Goal: Task Accomplishment & Management: Use online tool/utility

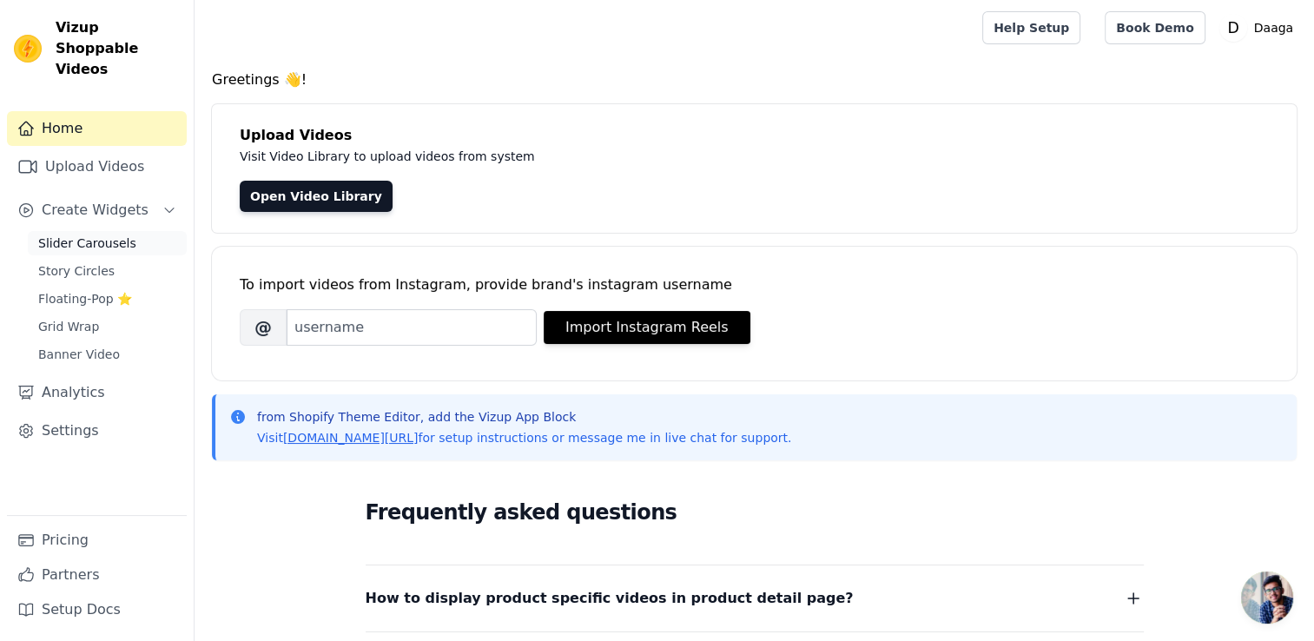
click at [82, 235] on span "Slider Carousels" at bounding box center [87, 243] width 98 height 17
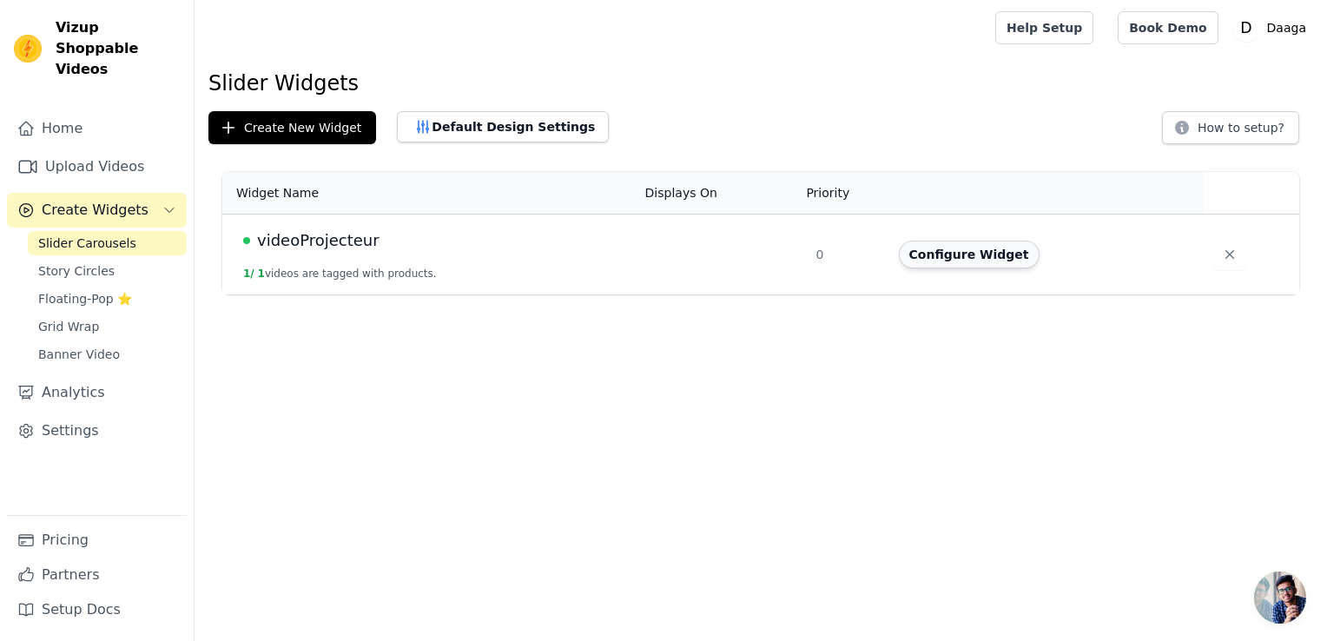
click at [948, 250] on button "Configure Widget" at bounding box center [969, 255] width 141 height 28
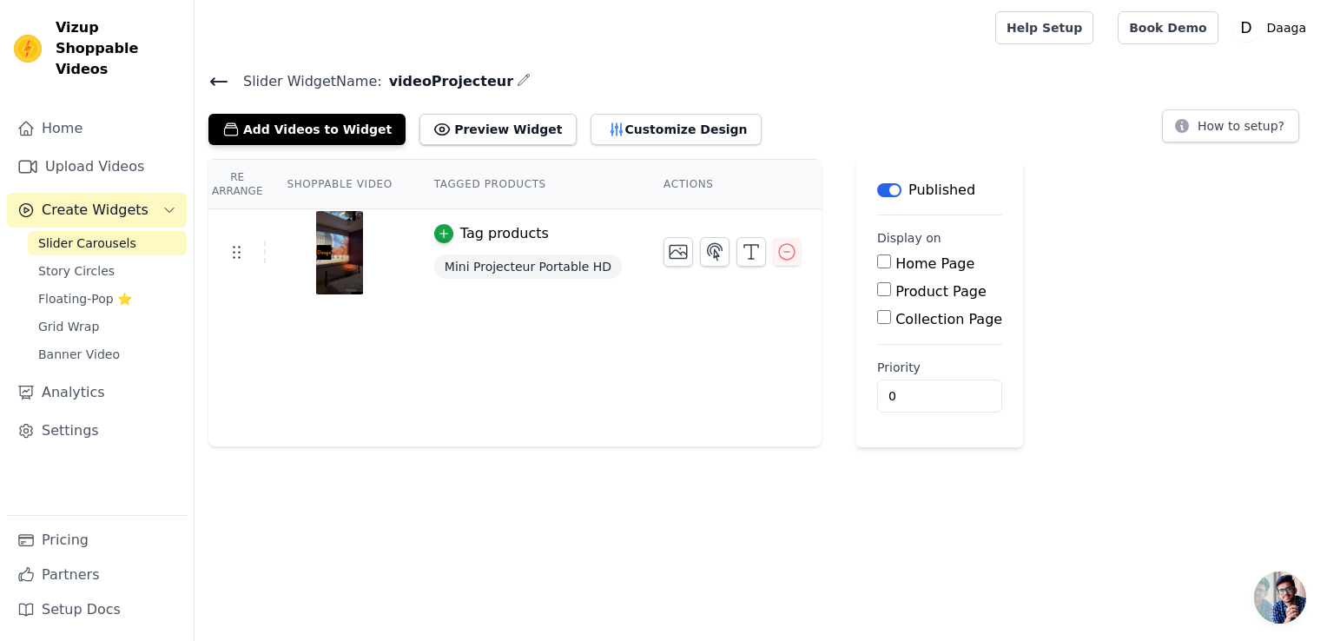
click at [329, 255] on img at bounding box center [339, 252] width 49 height 83
click at [234, 258] on icon at bounding box center [236, 251] width 21 height 21
click at [336, 251] on img at bounding box center [339, 252] width 49 height 83
click at [275, 134] on button "Add Videos to Widget" at bounding box center [306, 129] width 197 height 31
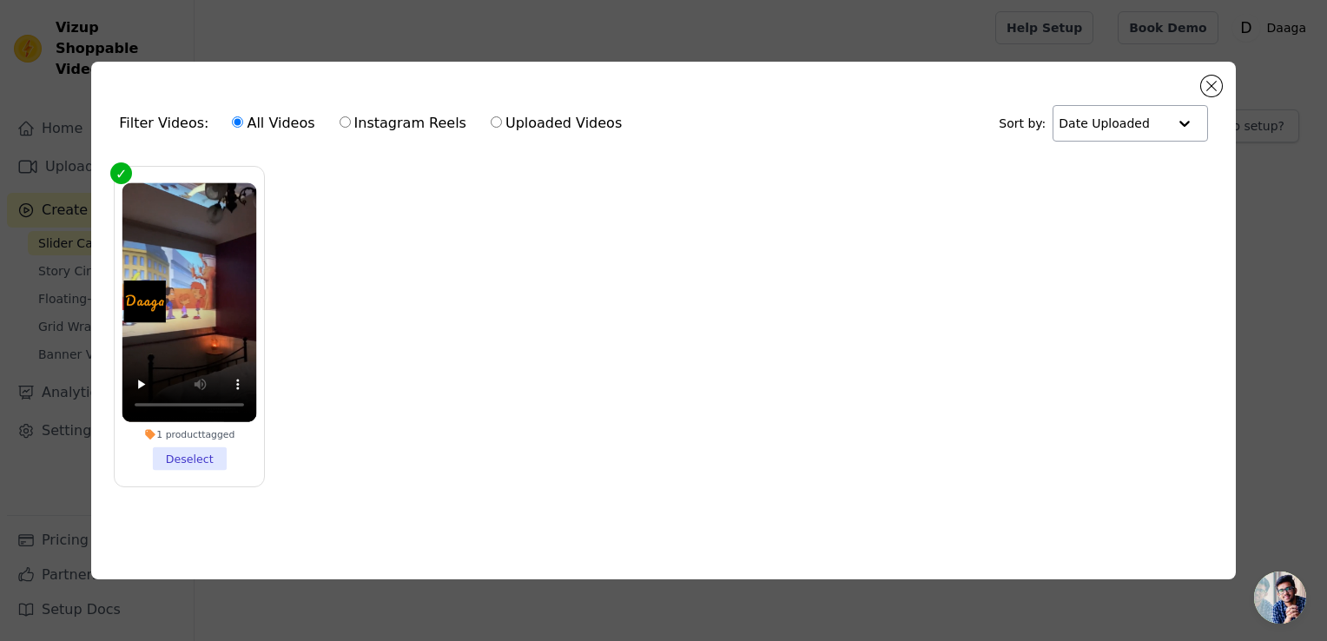
click at [1185, 115] on div at bounding box center [1184, 123] width 35 height 35
click at [1215, 76] on button "Close modal" at bounding box center [1211, 86] width 21 height 21
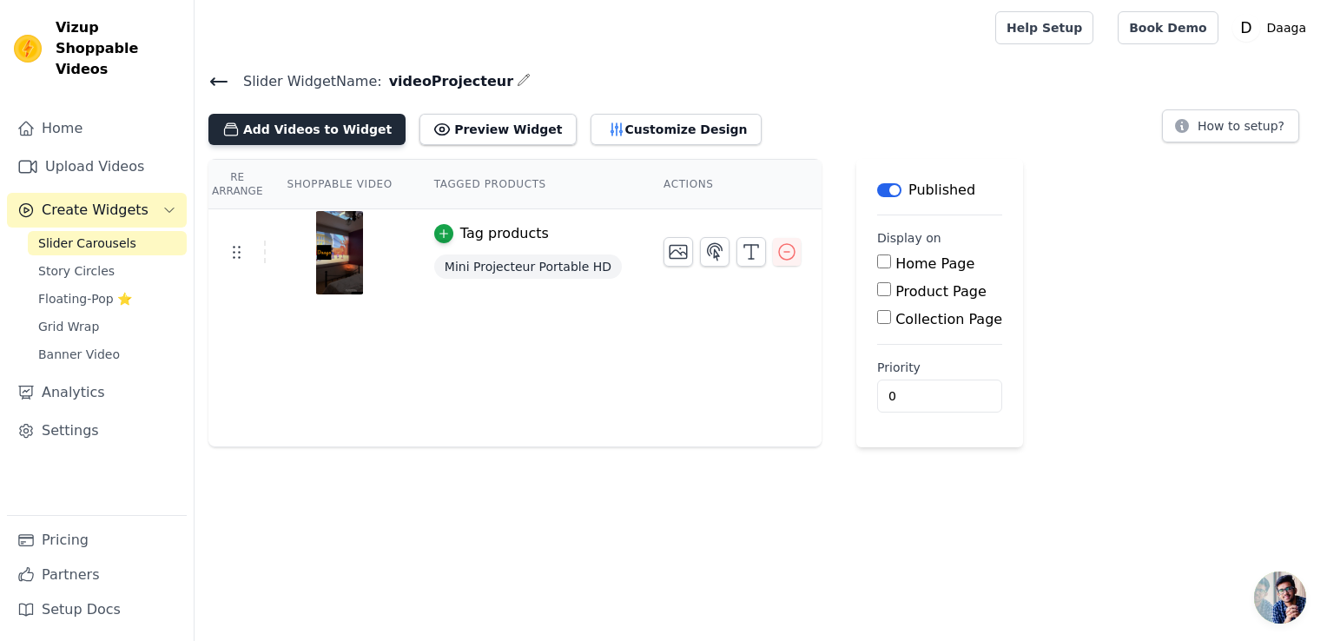
click at [268, 123] on button "Add Videos to Widget" at bounding box center [306, 129] width 197 height 31
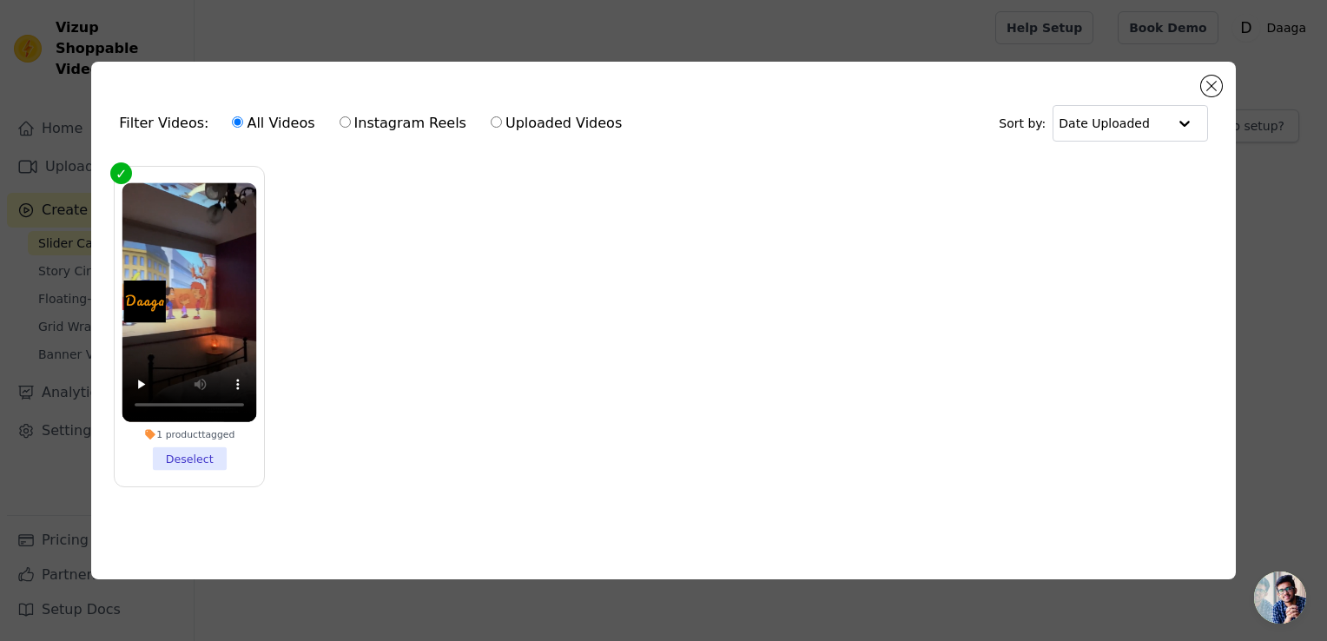
click at [186, 466] on li "1 product tagged Deselect" at bounding box center [189, 325] width 135 height 287
click at [0, 0] on input "1 product tagged Deselect" at bounding box center [0, 0] width 0 height 0
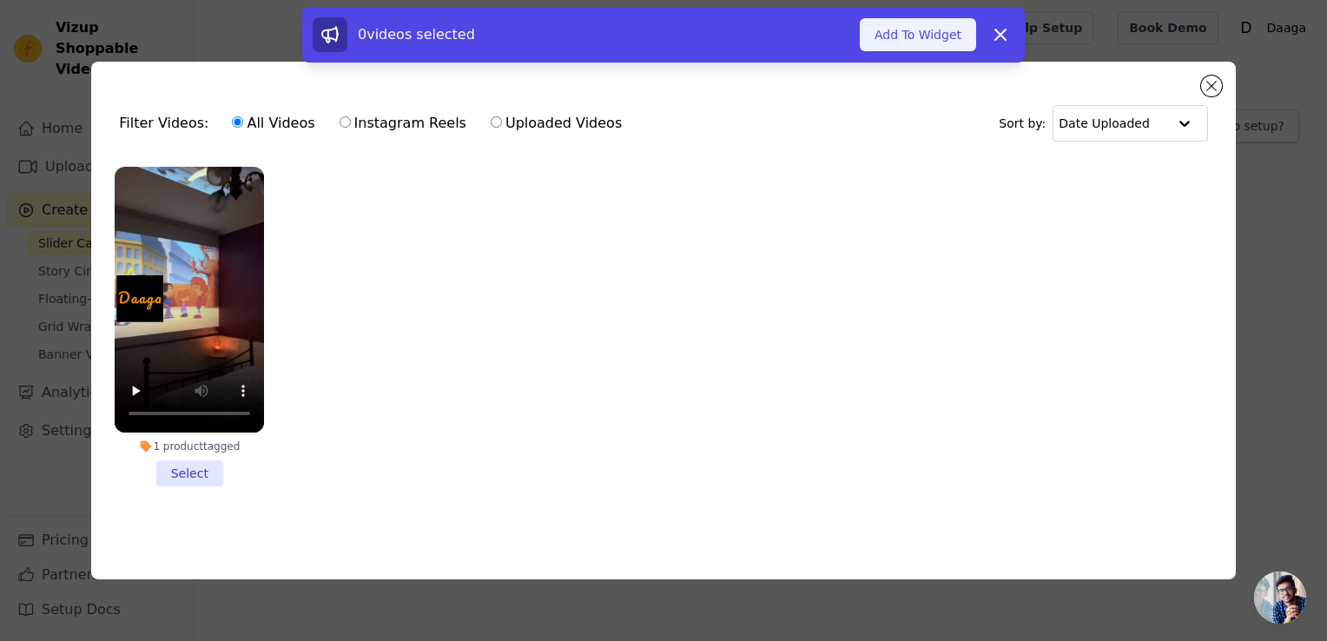
click at [902, 30] on button "Add To Widget" at bounding box center [918, 34] width 116 height 33
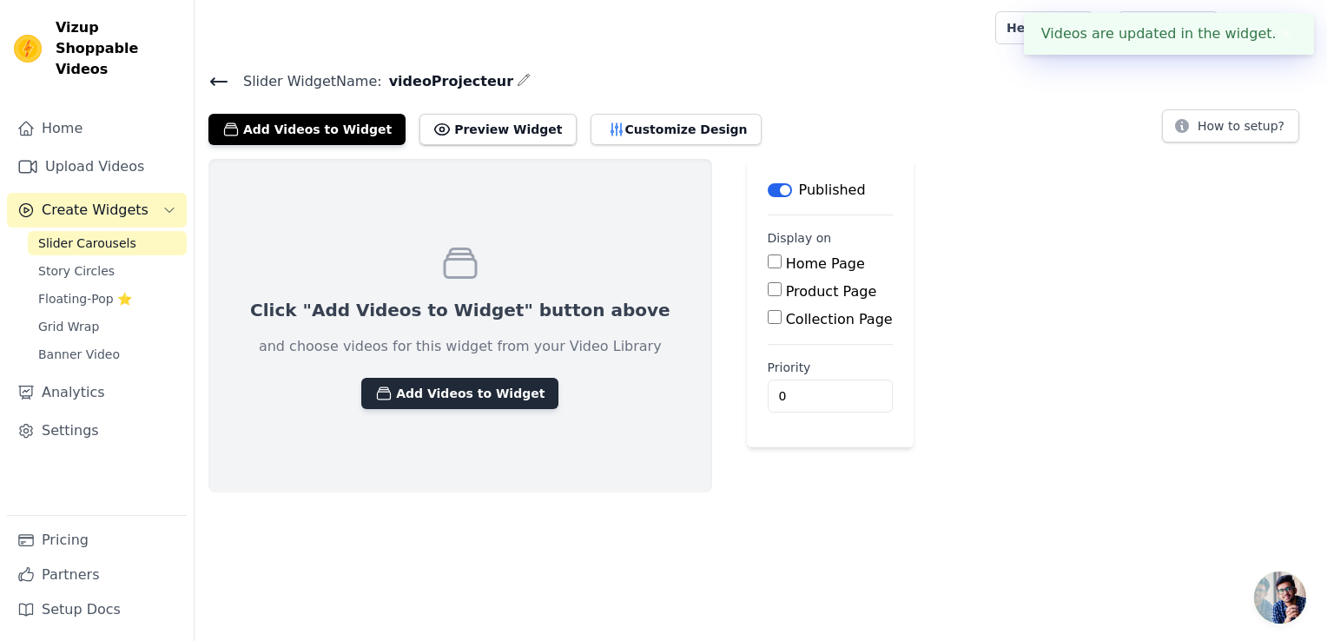
click at [436, 407] on button "Add Videos to Widget" at bounding box center [459, 393] width 197 height 31
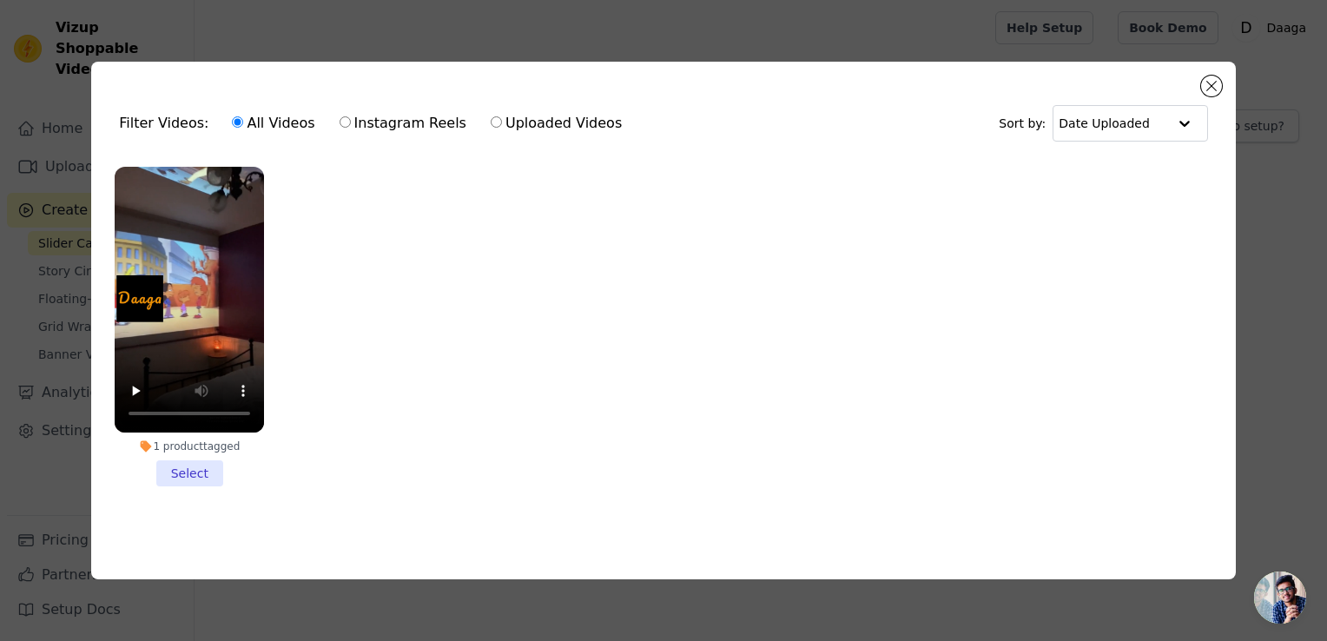
click at [517, 120] on label "Uploaded Videos" at bounding box center [556, 123] width 133 height 23
click at [502, 120] on input "Uploaded Videos" at bounding box center [496, 121] width 11 height 11
radio input "true"
click at [355, 119] on label "Instagram Reels" at bounding box center [403, 123] width 129 height 23
click at [351, 119] on input "Instagram Reels" at bounding box center [345, 121] width 11 height 11
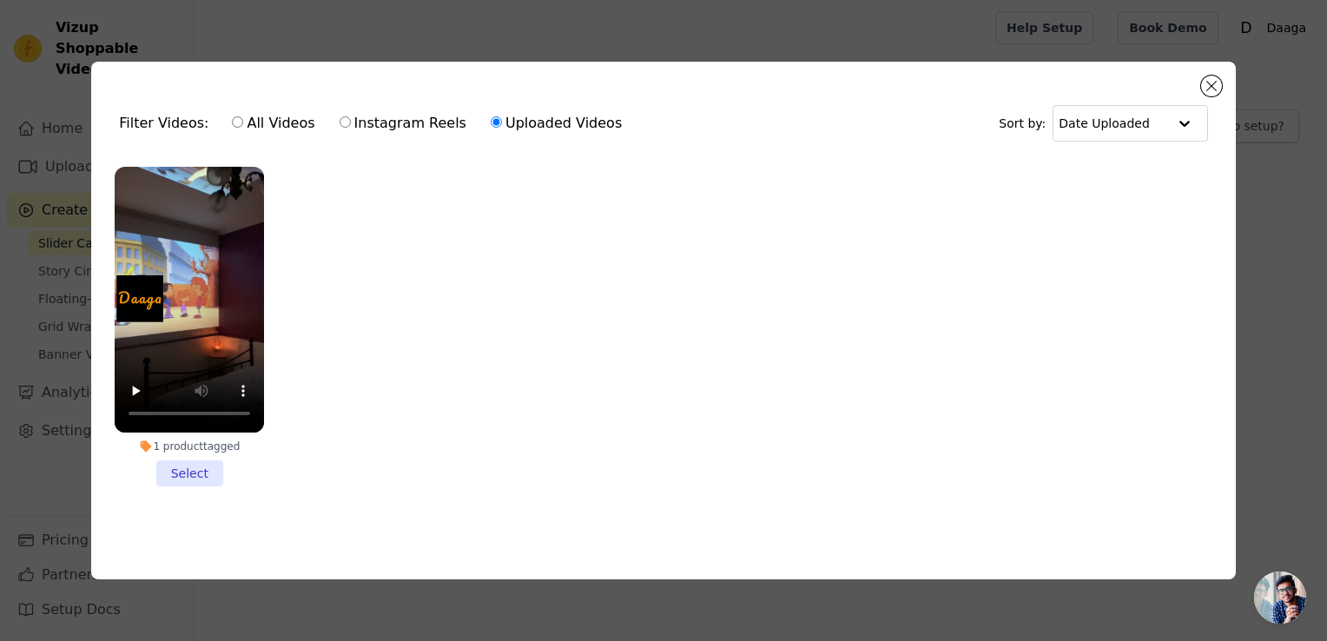
radio input "true"
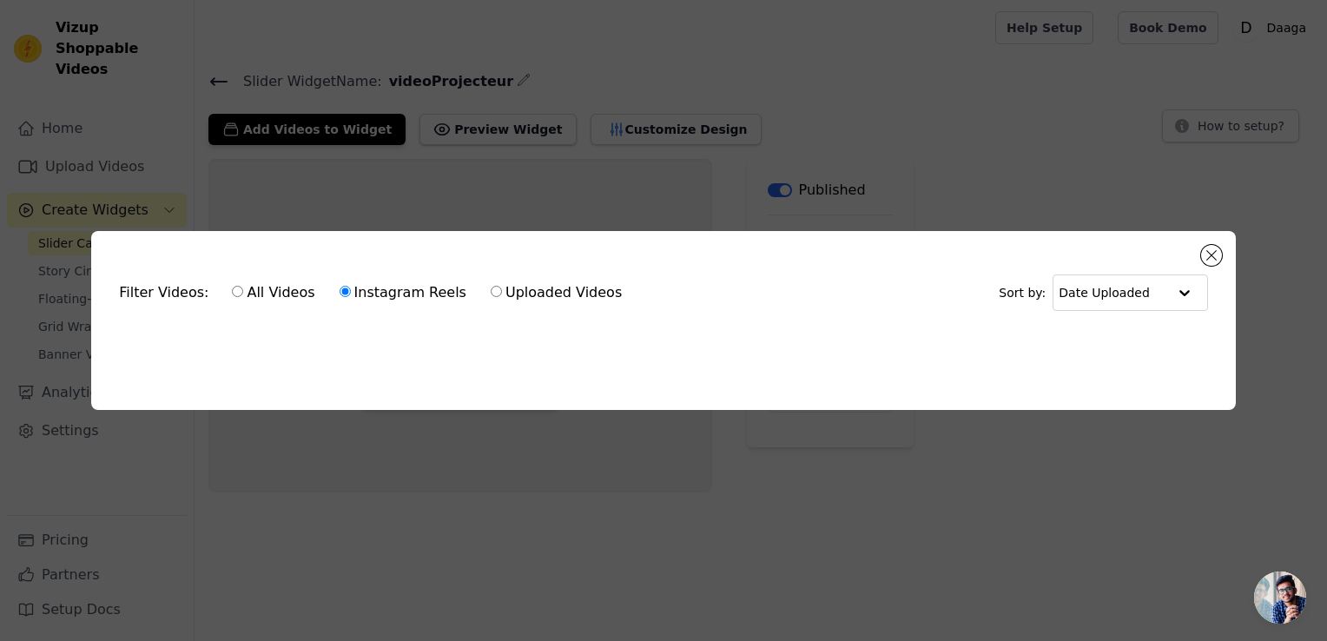
click at [246, 294] on label "All Videos" at bounding box center [273, 292] width 84 height 23
click at [243, 294] on input "All Videos" at bounding box center [237, 291] width 11 height 11
radio input "true"
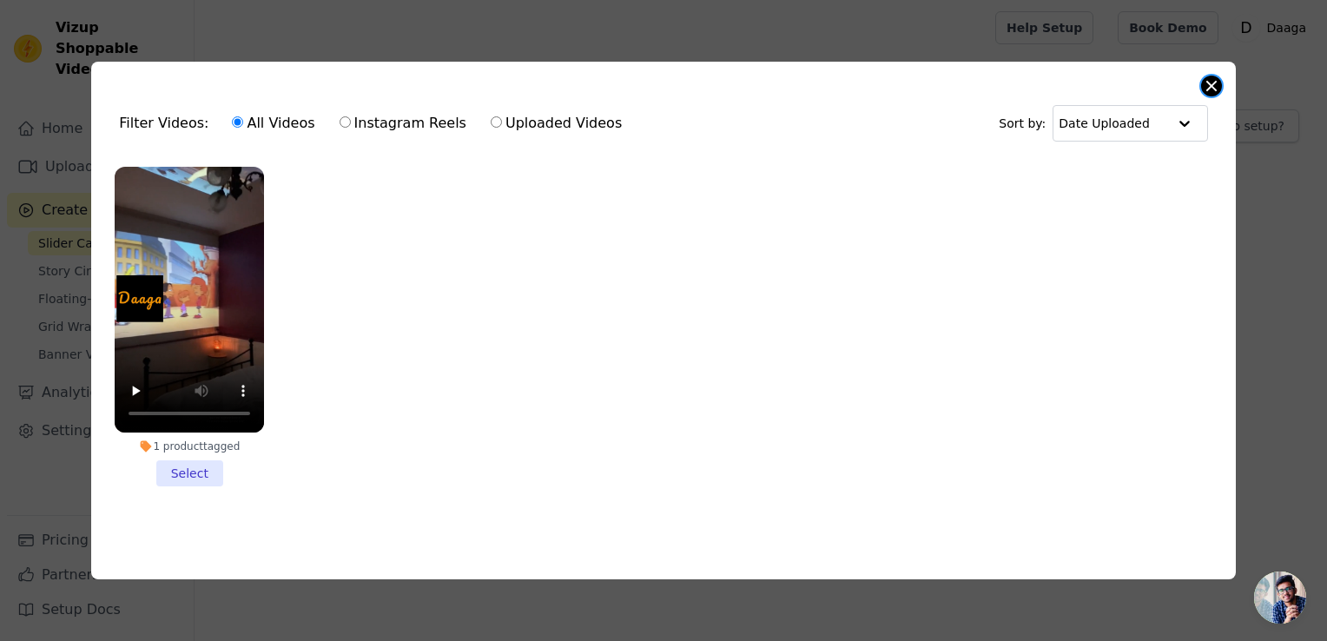
click at [1212, 85] on button "Close modal" at bounding box center [1211, 86] width 21 height 21
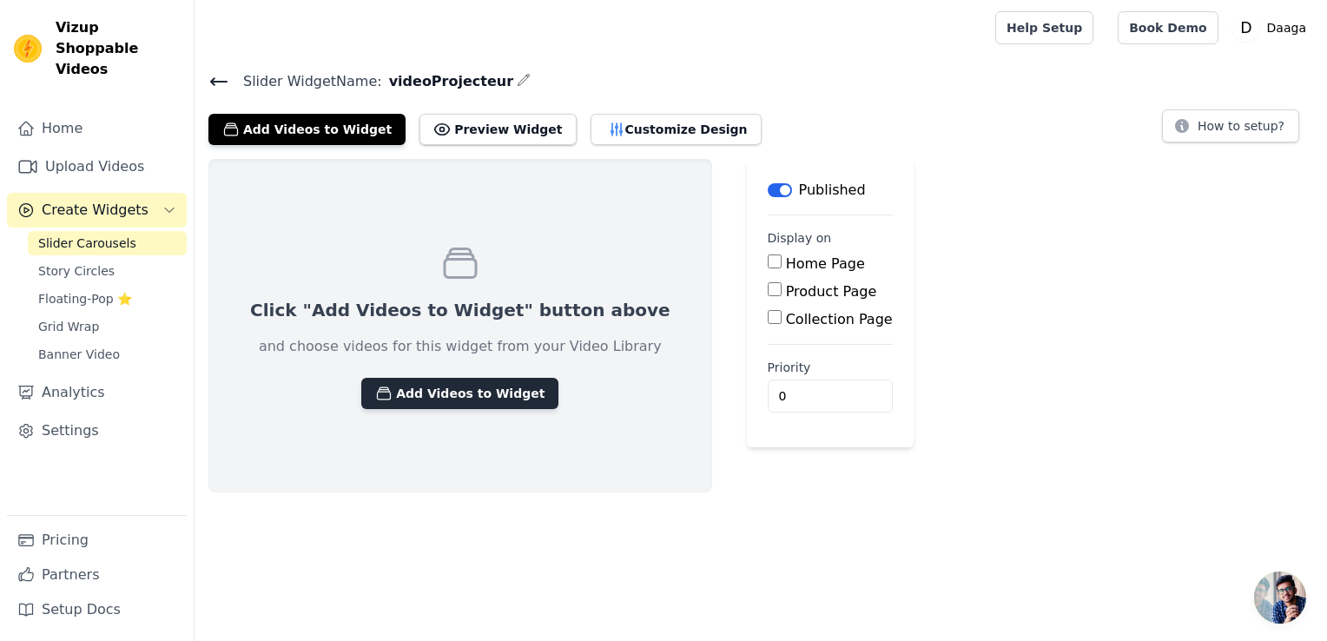
click at [409, 391] on button "Add Videos to Widget" at bounding box center [459, 393] width 197 height 31
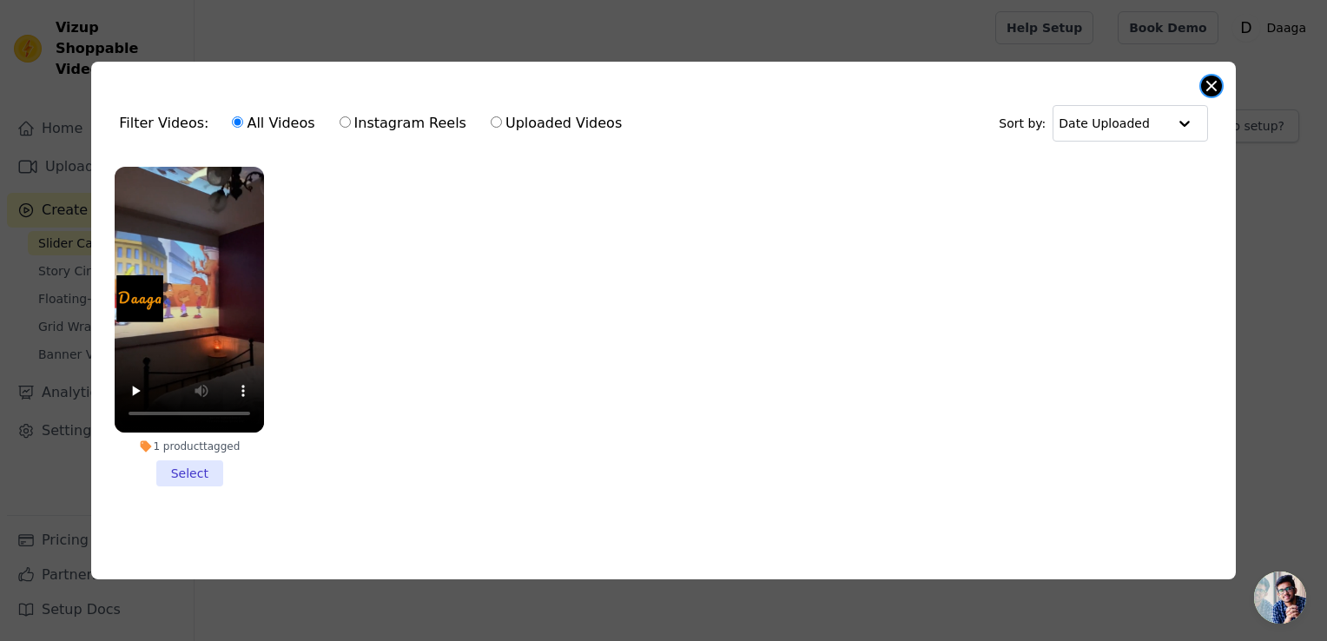
click at [1209, 80] on button "Close modal" at bounding box center [1211, 86] width 21 height 21
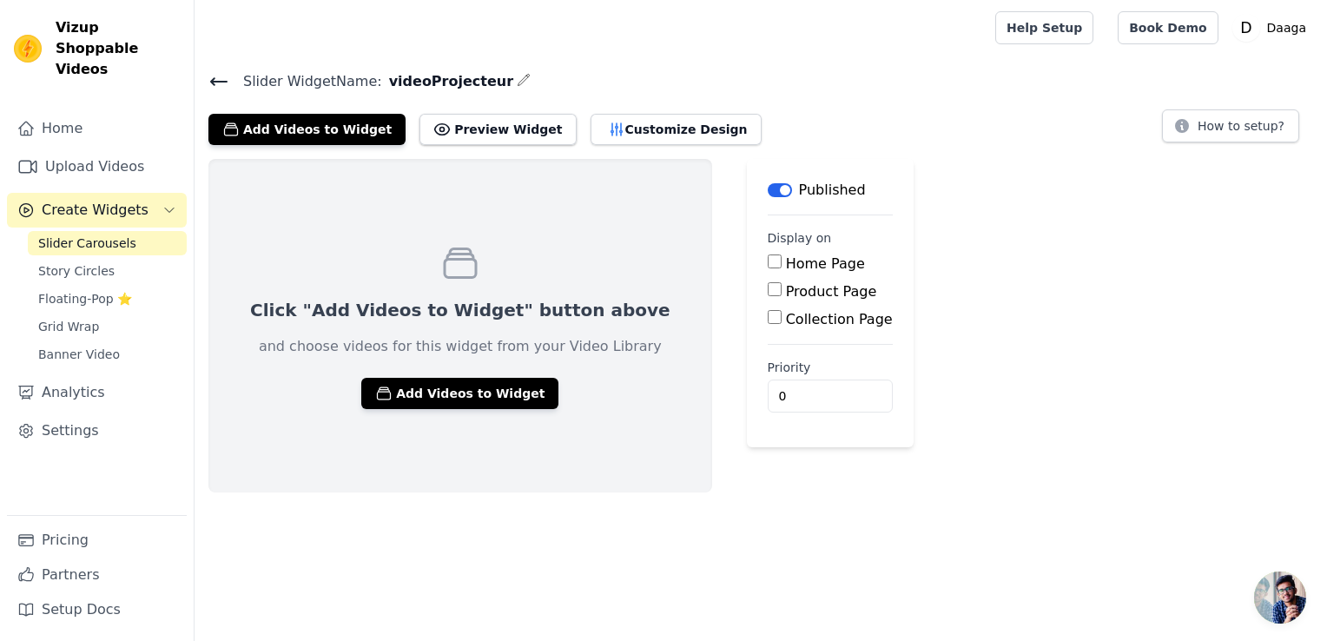
click at [747, 200] on main "Label Published Display on Home Page Product Page Collection Page Priority 0" at bounding box center [830, 303] width 167 height 288
click at [768, 192] on button "Label" at bounding box center [780, 190] width 24 height 14
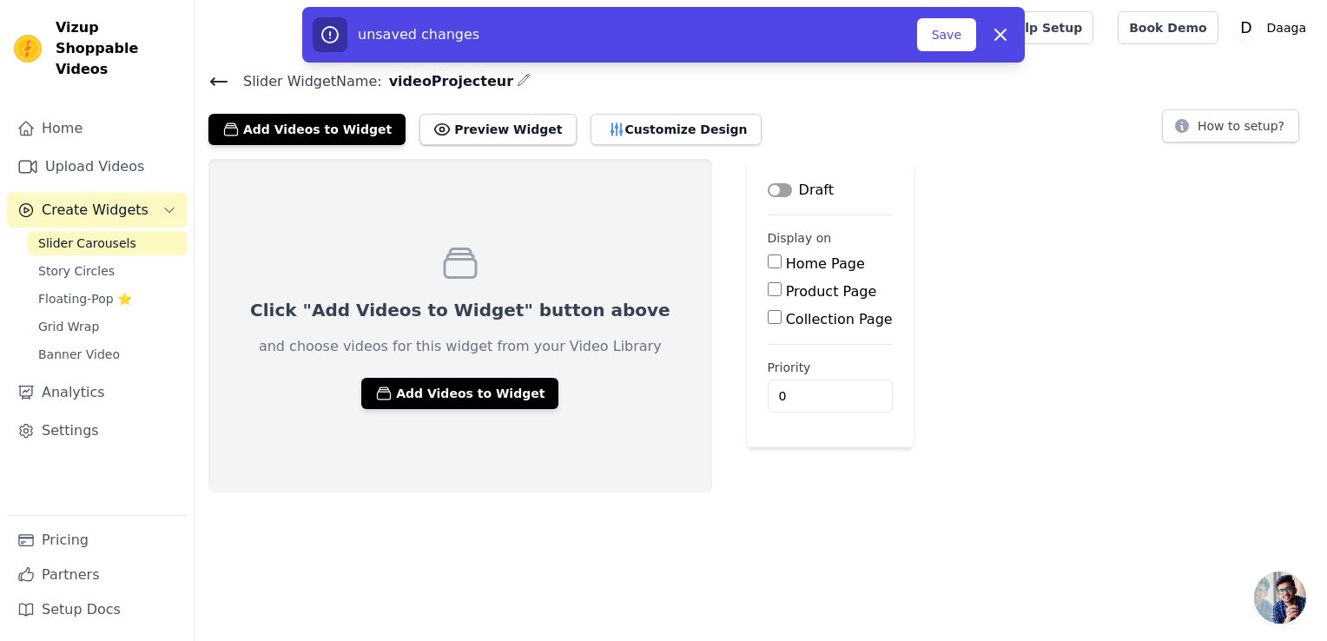
click at [768, 192] on button "Label" at bounding box center [780, 190] width 24 height 14
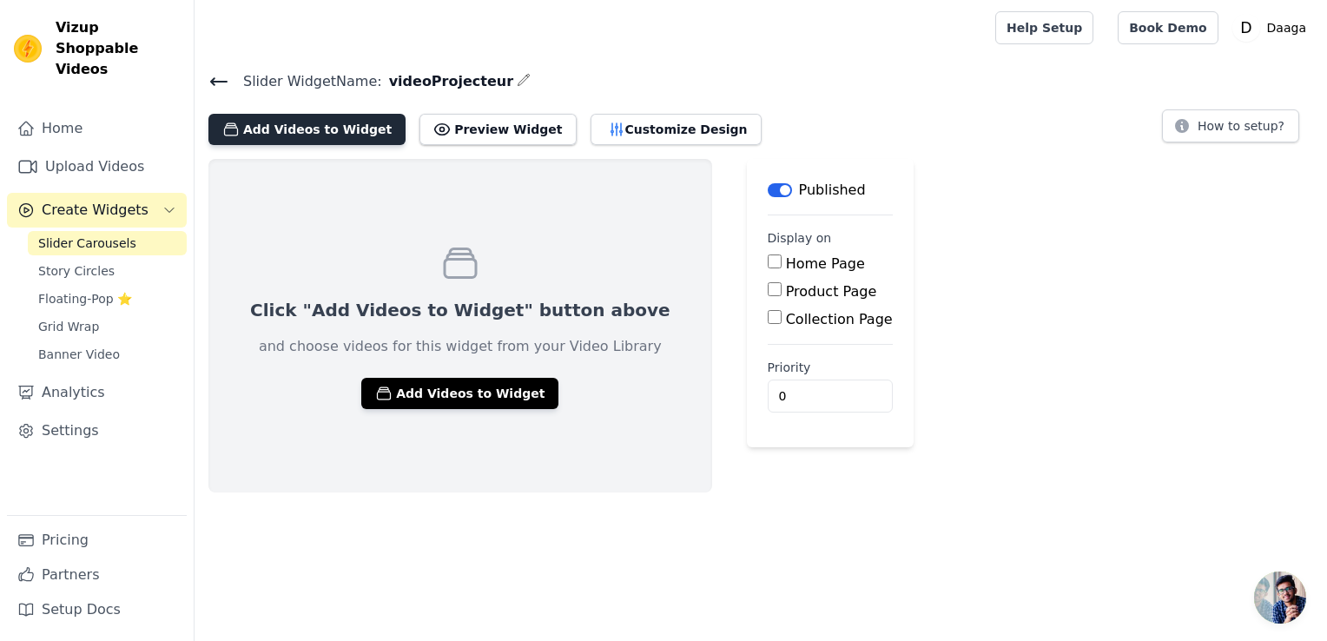
click at [323, 129] on button "Add Videos to Widget" at bounding box center [306, 129] width 197 height 31
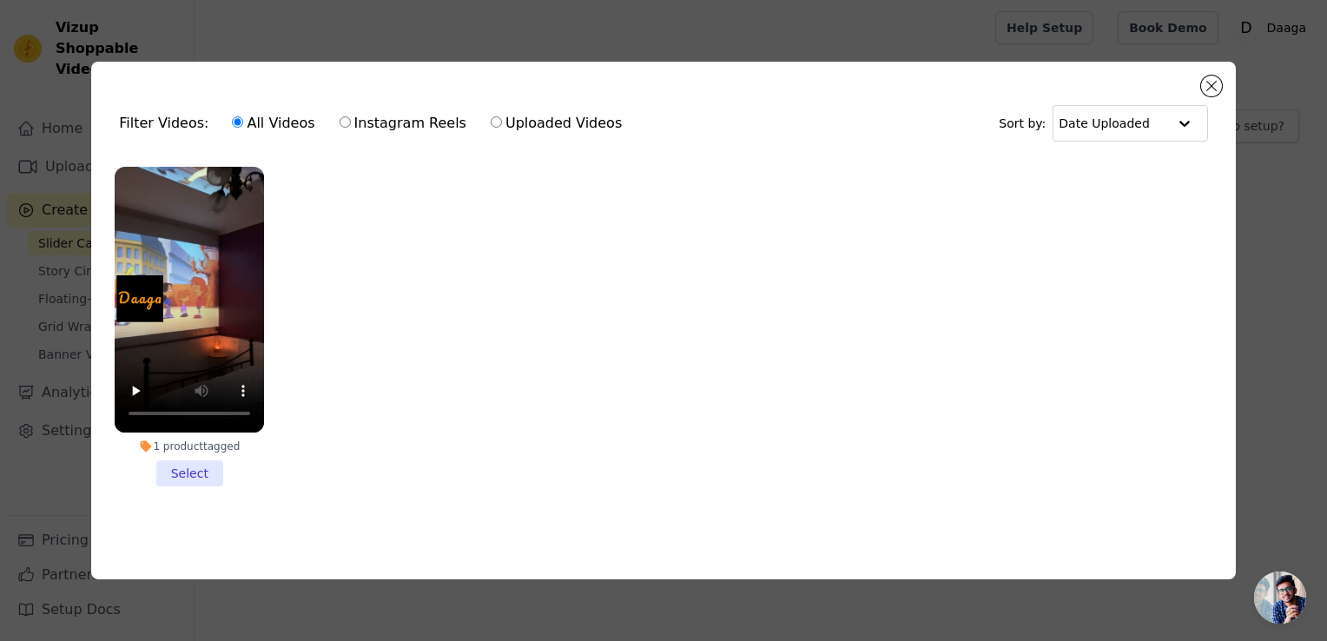
click at [180, 460] on li "1 product tagged Select" at bounding box center [189, 327] width 149 height 320
click at [0, 0] on input "1 product tagged Select" at bounding box center [0, 0] width 0 height 0
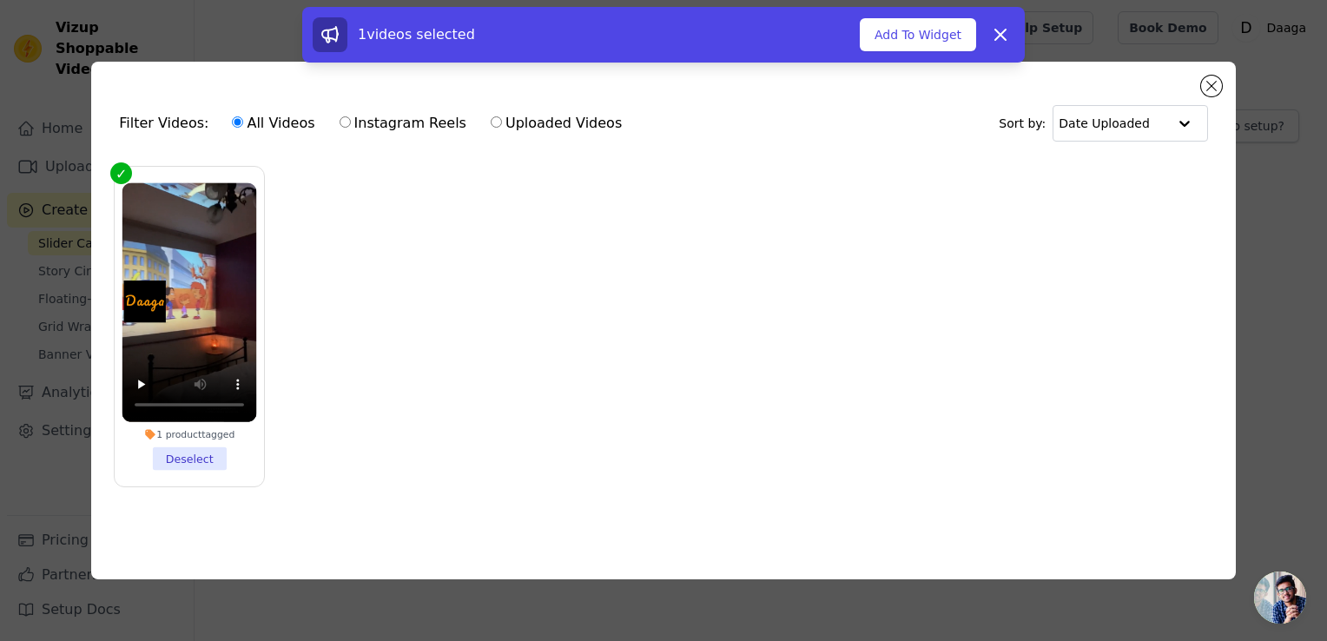
click at [180, 460] on li "1 product tagged Deselect" at bounding box center [189, 325] width 135 height 287
click at [0, 0] on input "1 product tagged Deselect" at bounding box center [0, 0] width 0 height 0
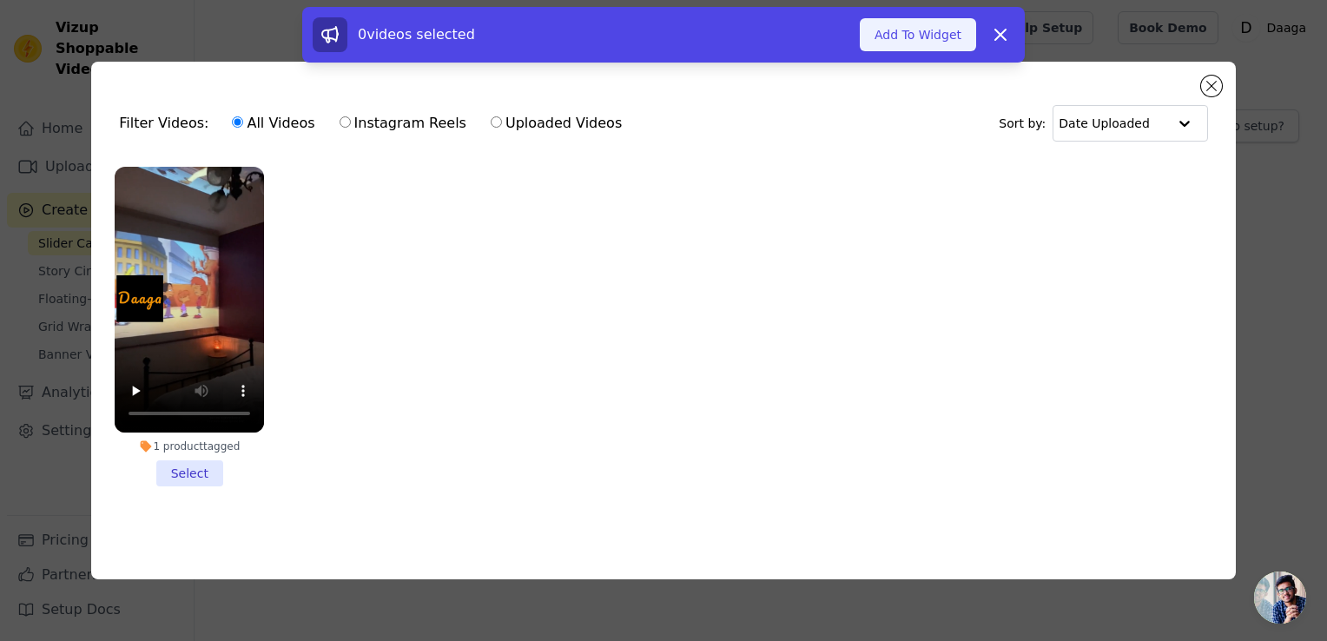
click at [920, 46] on button "Add To Widget" at bounding box center [918, 34] width 116 height 33
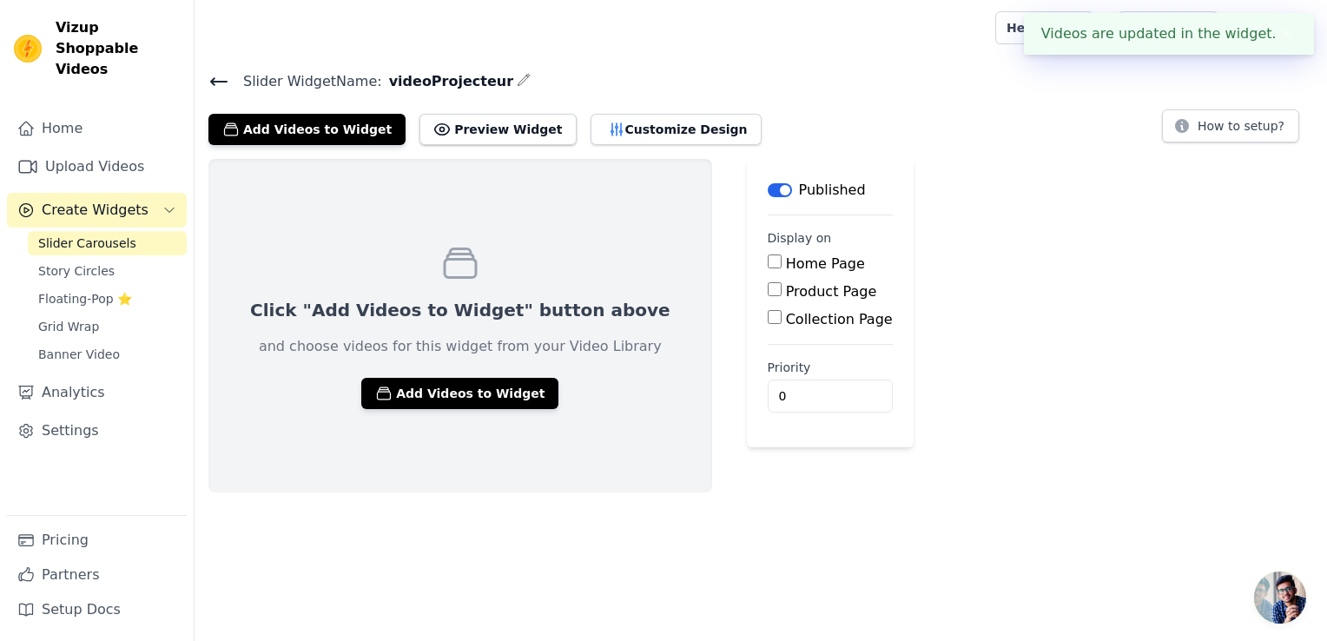
click at [69, 235] on span "Slider Carousels" at bounding box center [87, 243] width 98 height 17
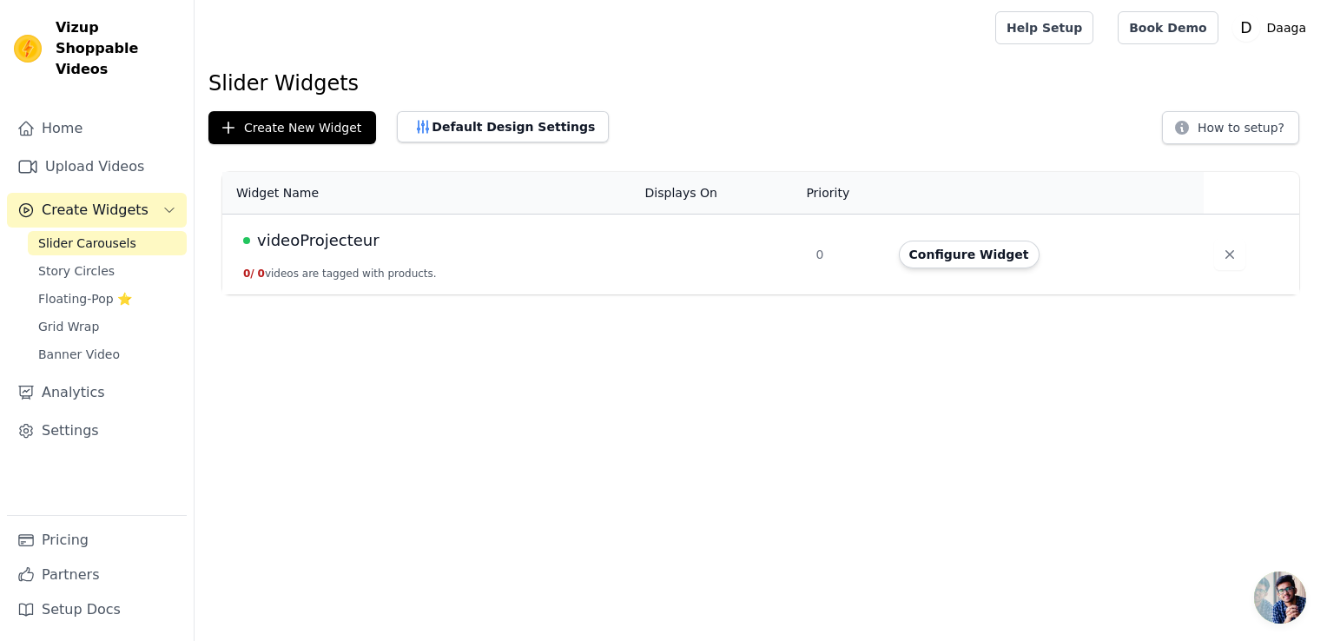
click at [516, 269] on td "videoProjecteur 0 / 0 videos are tagged with products." at bounding box center [428, 255] width 413 height 81
click at [938, 252] on button "Configure Widget" at bounding box center [969, 255] width 141 height 28
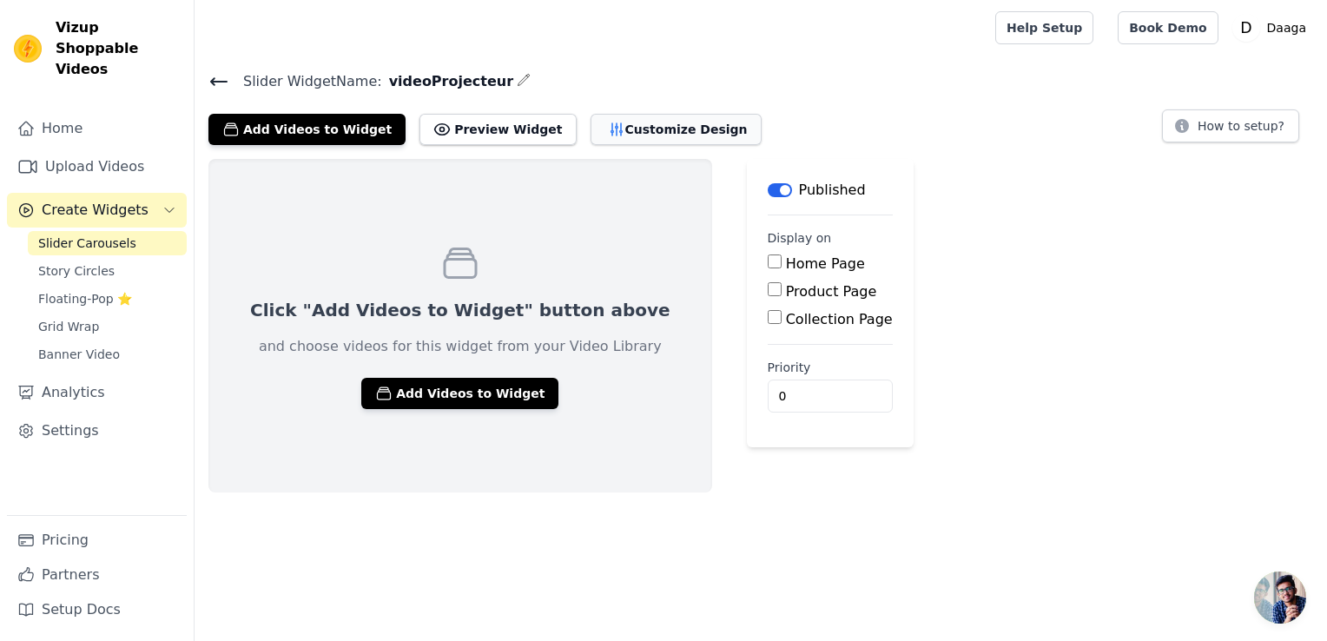
click at [618, 138] on button "Customize Design" at bounding box center [676, 129] width 171 height 31
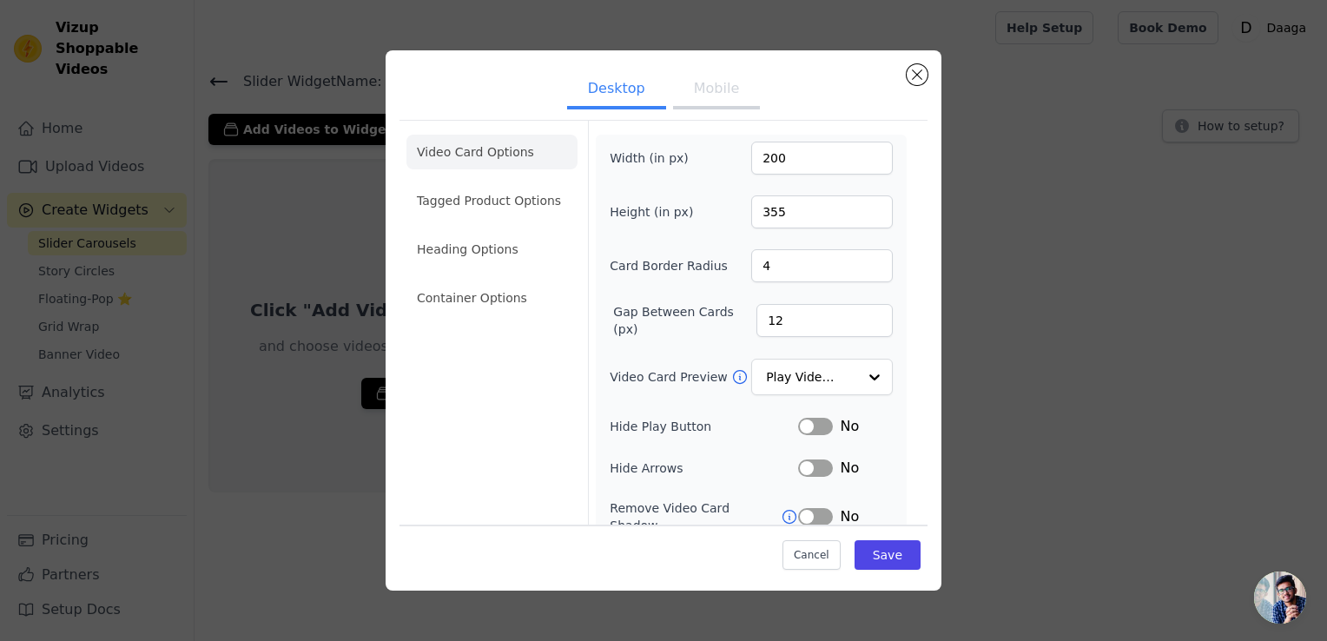
click at [903, 80] on ul "Desktop Mobile" at bounding box center [664, 90] width 528 height 52
click at [908, 77] on button "Close modal" at bounding box center [917, 74] width 21 height 21
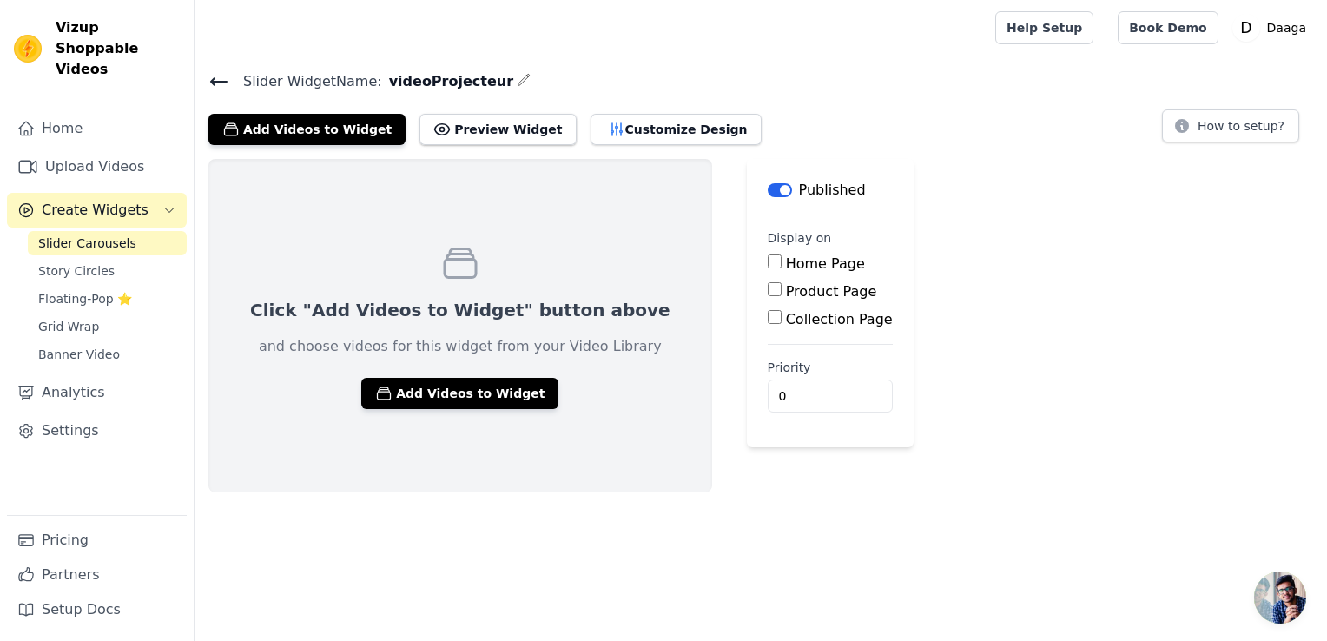
click at [768, 293] on input "Product Page" at bounding box center [775, 289] width 14 height 14
checkbox input "true"
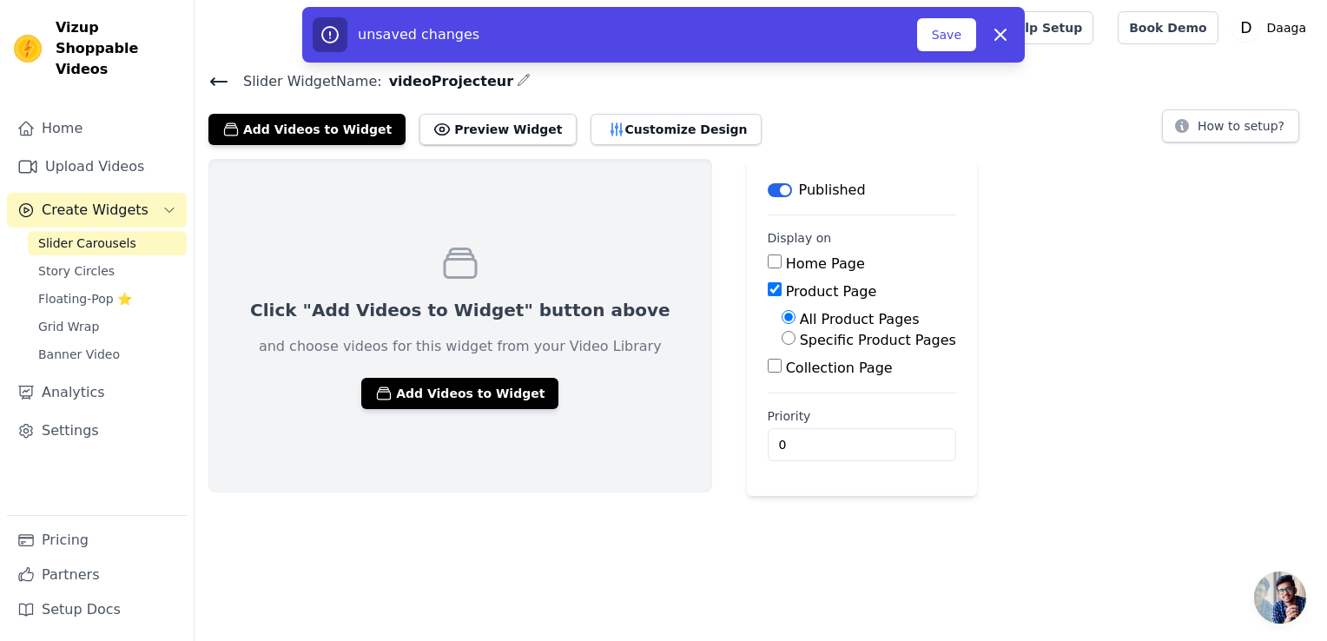
click at [782, 339] on div "Specific Product Pages" at bounding box center [869, 340] width 175 height 21
click at [782, 339] on input "Specific Product Pages" at bounding box center [789, 338] width 14 height 14
radio input "true"
click at [782, 375] on button "Select Products" at bounding box center [840, 380] width 116 height 30
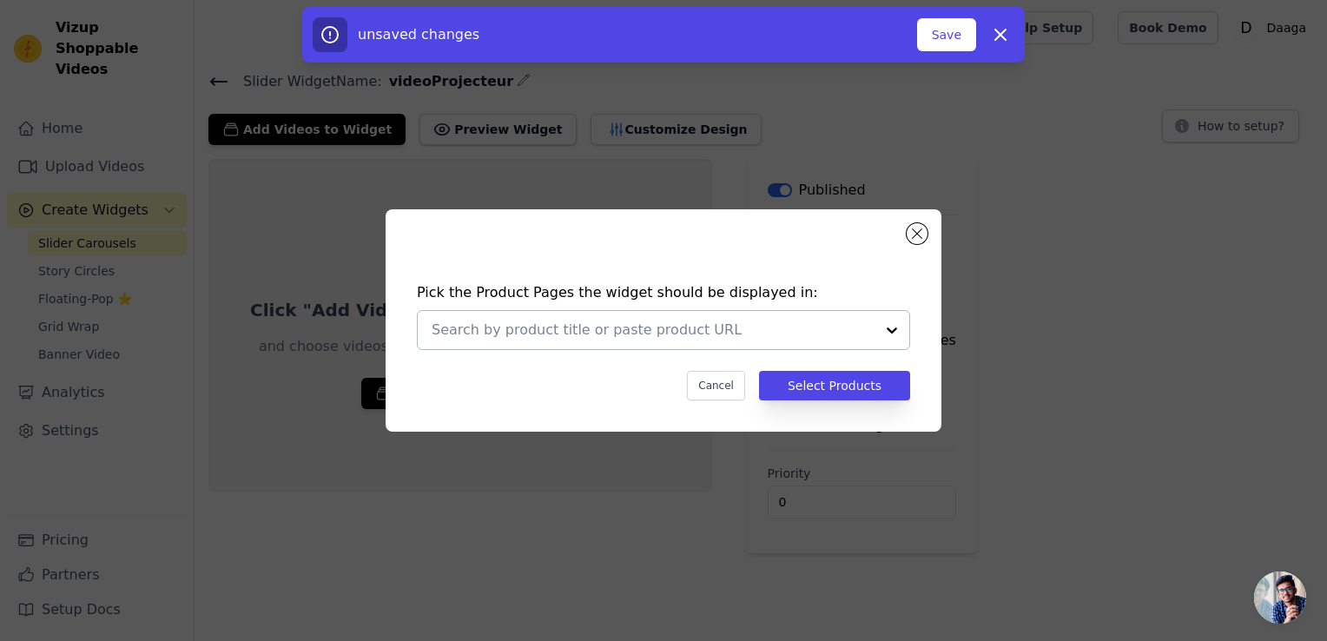
click at [761, 320] on input "text" at bounding box center [653, 330] width 443 height 21
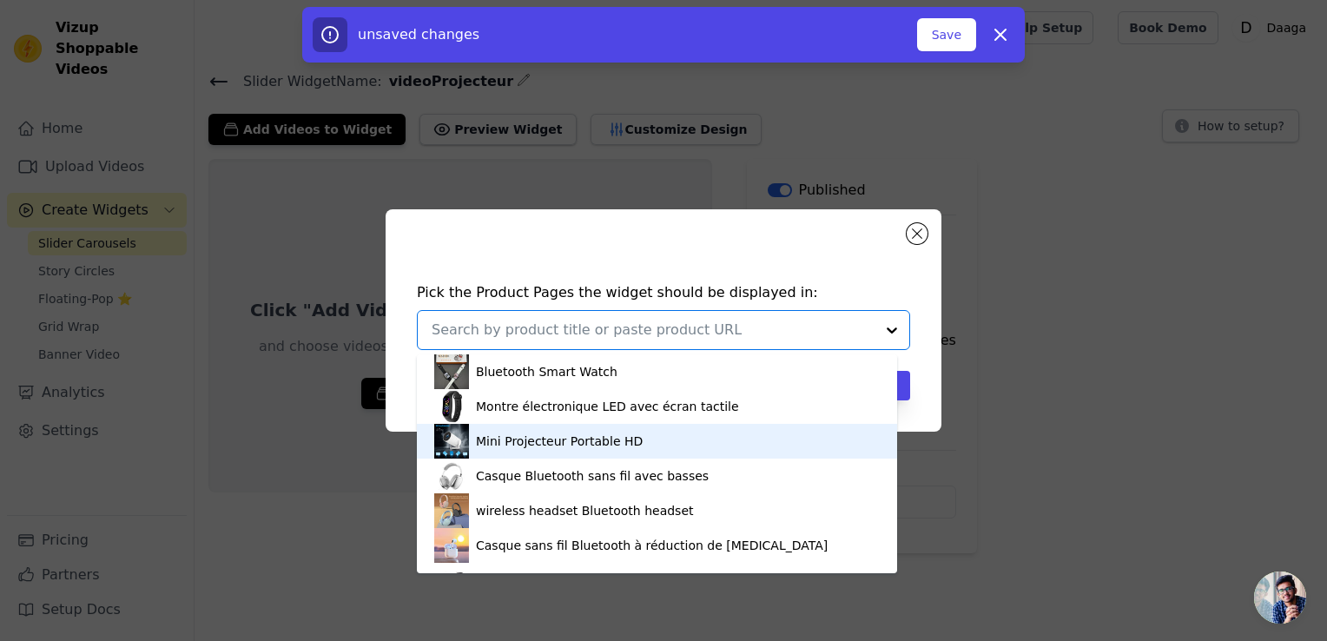
click at [536, 443] on div "Mini Projecteur Portable HD" at bounding box center [559, 441] width 167 height 17
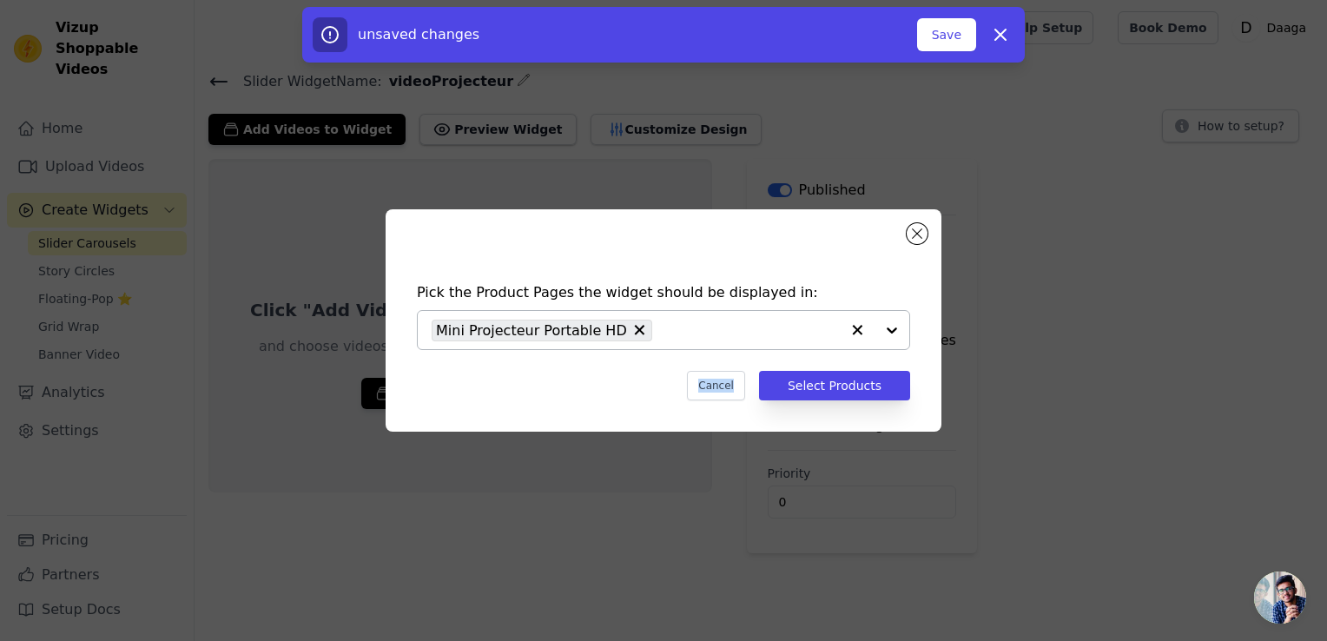
click at [536, 443] on div "Pick the Product Pages the widget should be displayed in: Mini Projecteur Porta…" at bounding box center [664, 321] width 1272 height 278
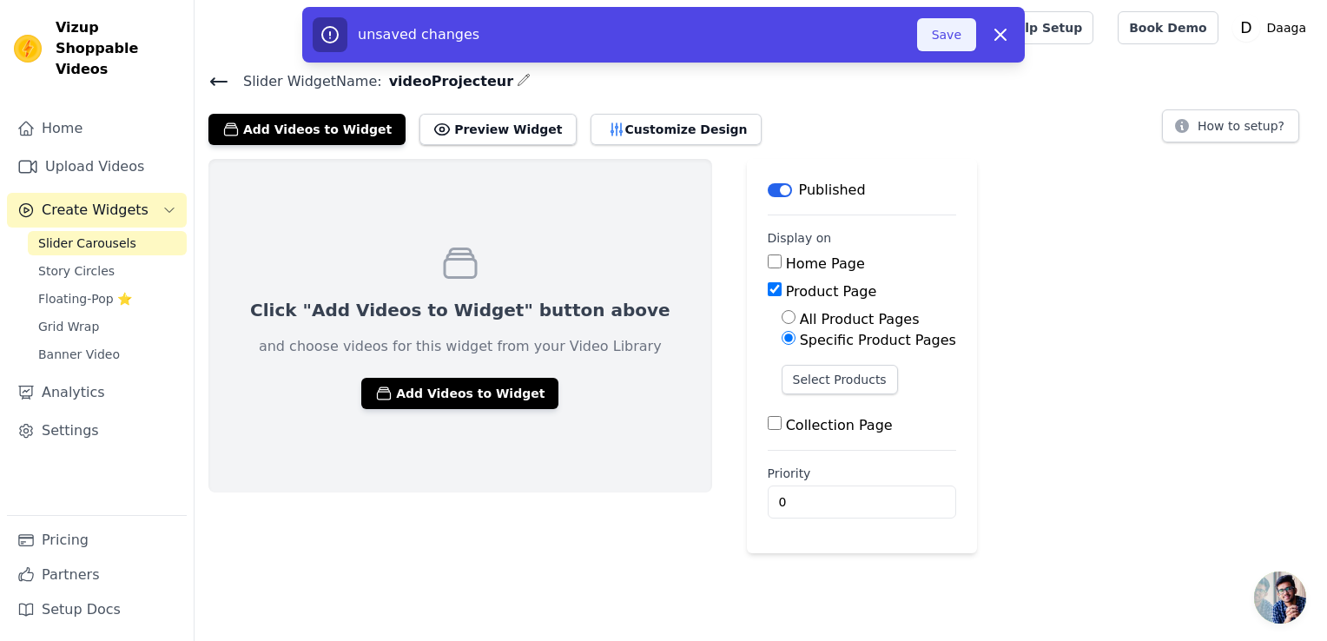
click at [944, 43] on button "Save" at bounding box center [946, 34] width 59 height 33
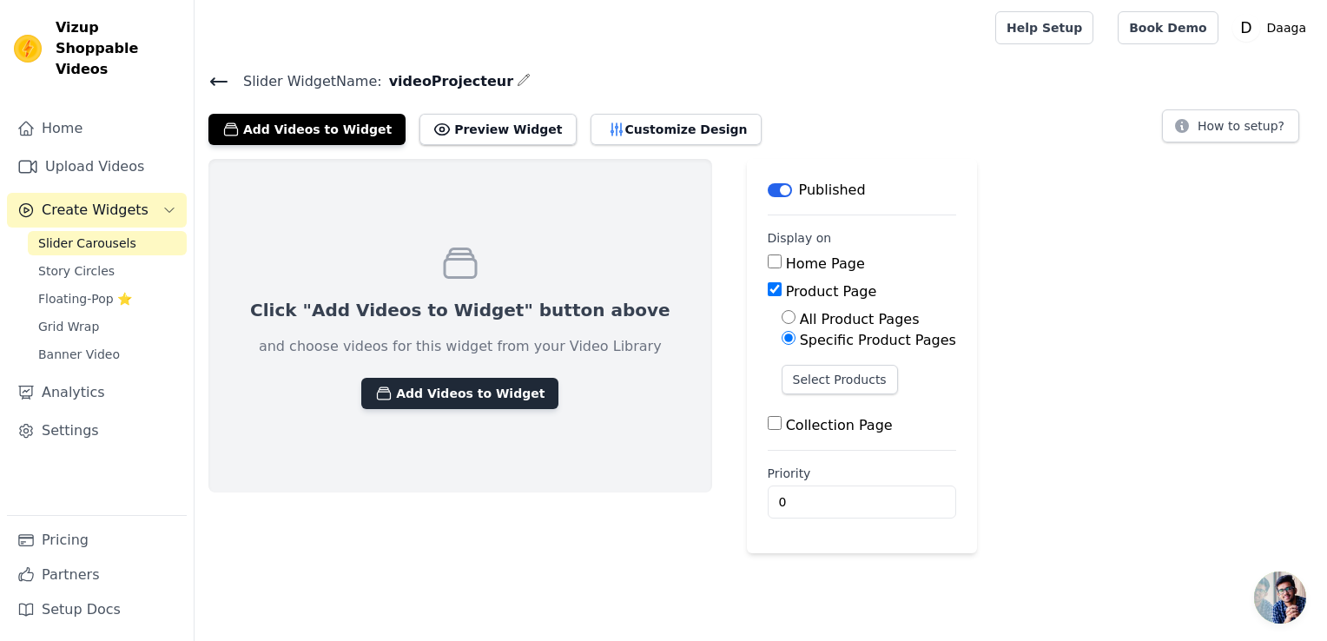
click at [424, 386] on button "Add Videos to Widget" at bounding box center [459, 393] width 197 height 31
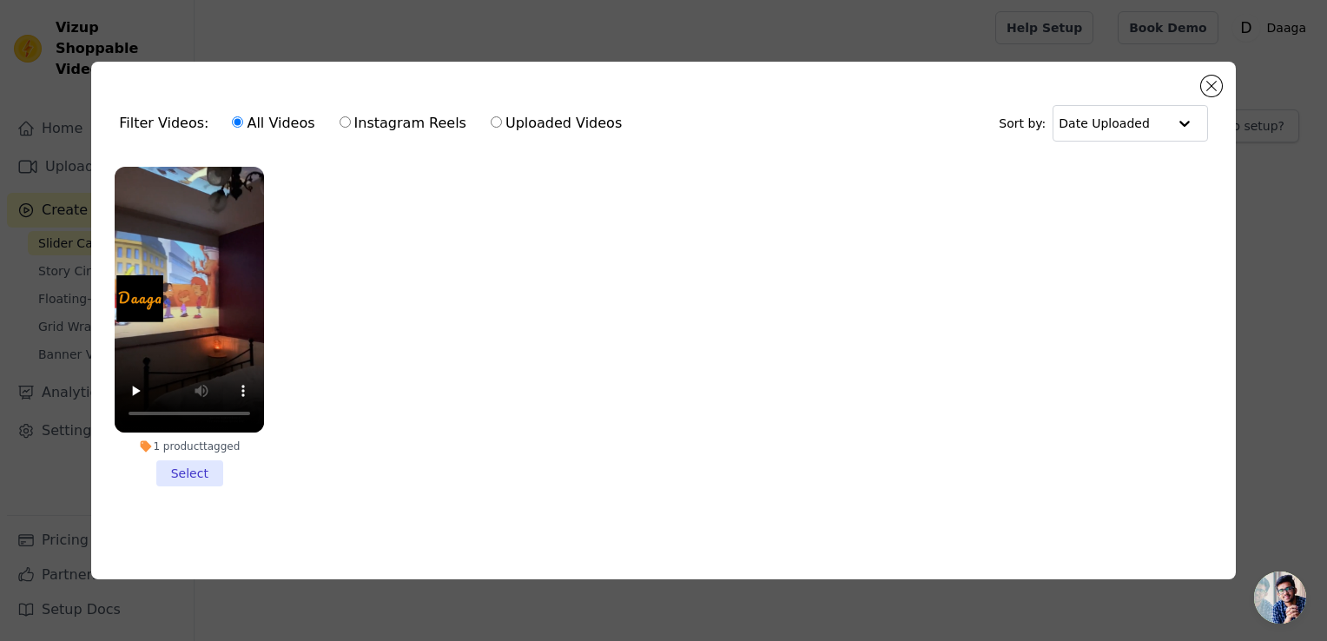
click at [22, 287] on div "Filter Videos: All Videos Instagram Reels Uploaded Videos Sort by: Date Uploade…" at bounding box center [663, 320] width 1327 height 641
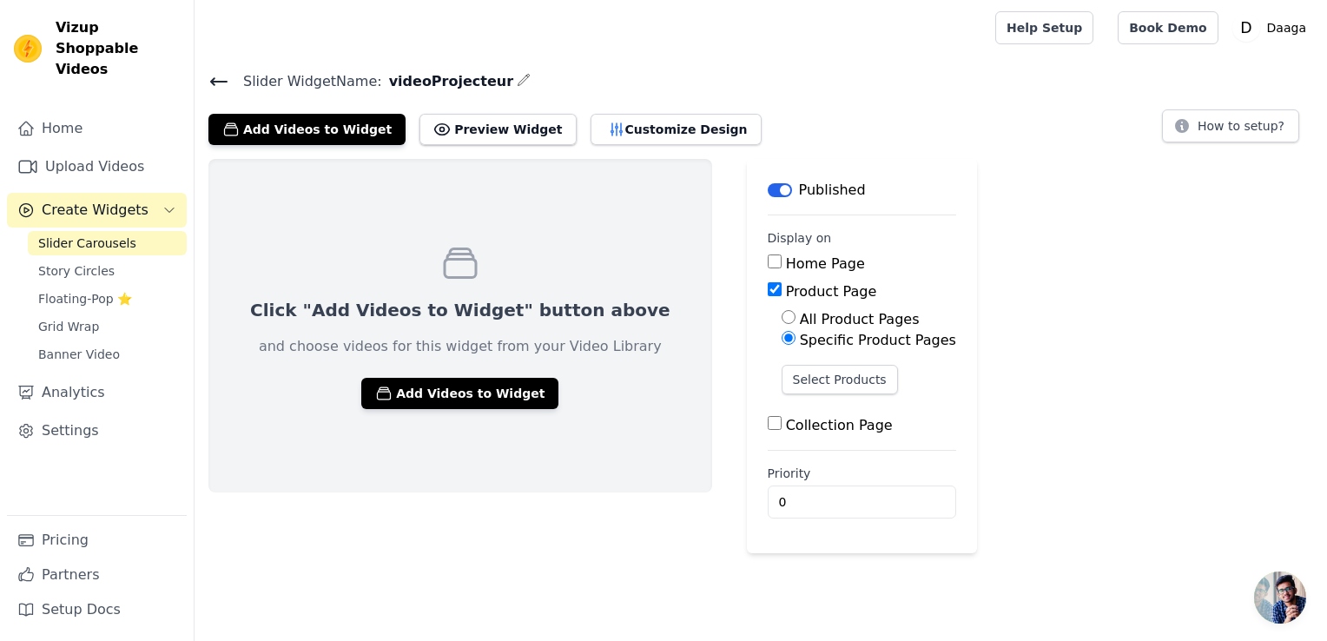
click at [69, 235] on span "Slider Carousels" at bounding box center [87, 243] width 98 height 17
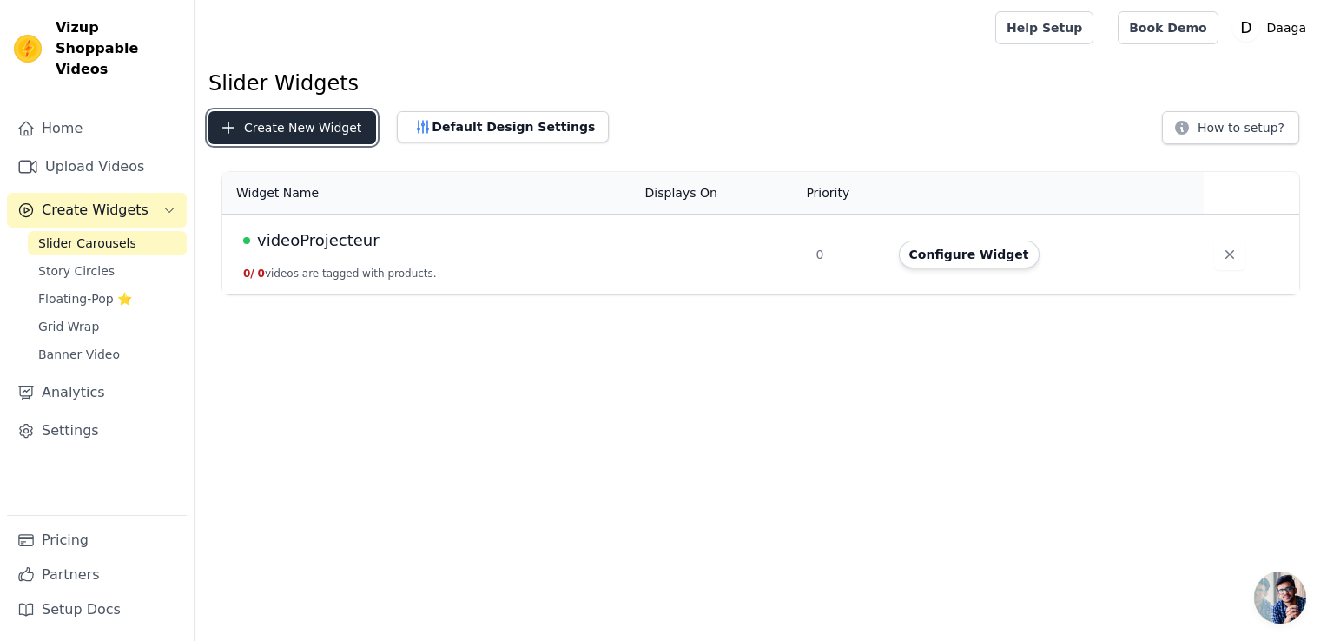
click at [283, 133] on button "Create New Widget" at bounding box center [292, 127] width 168 height 33
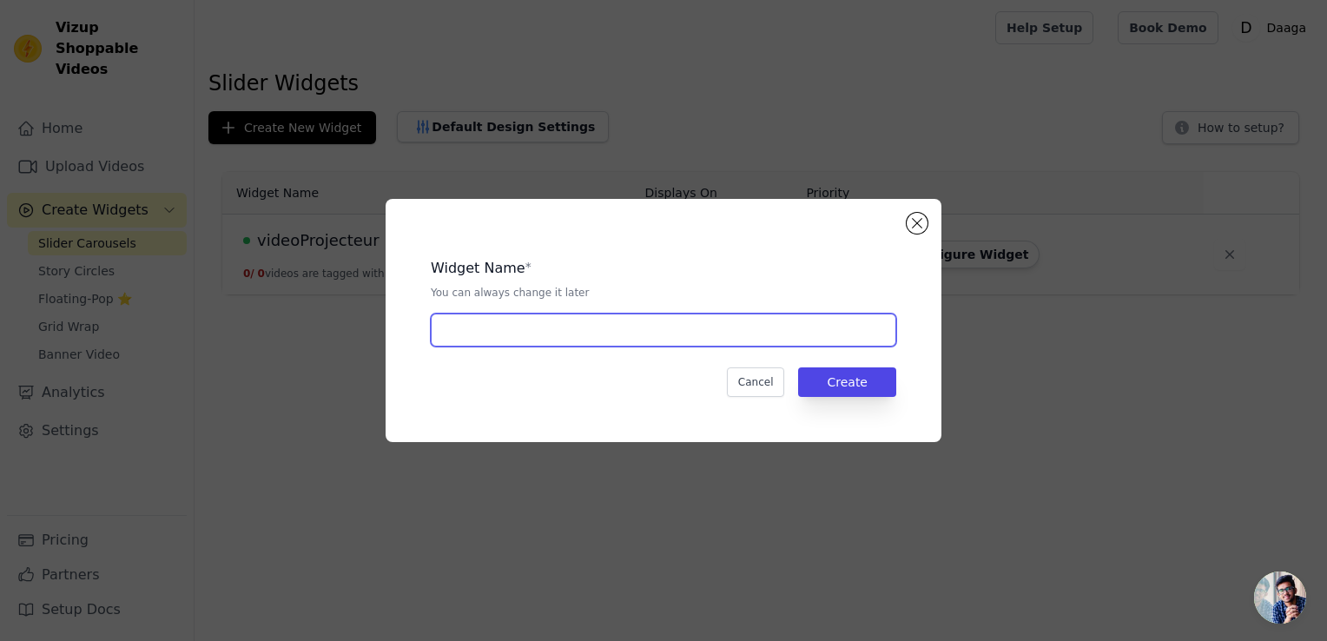
click at [651, 316] on input "text" at bounding box center [664, 330] width 466 height 33
type input "vp"
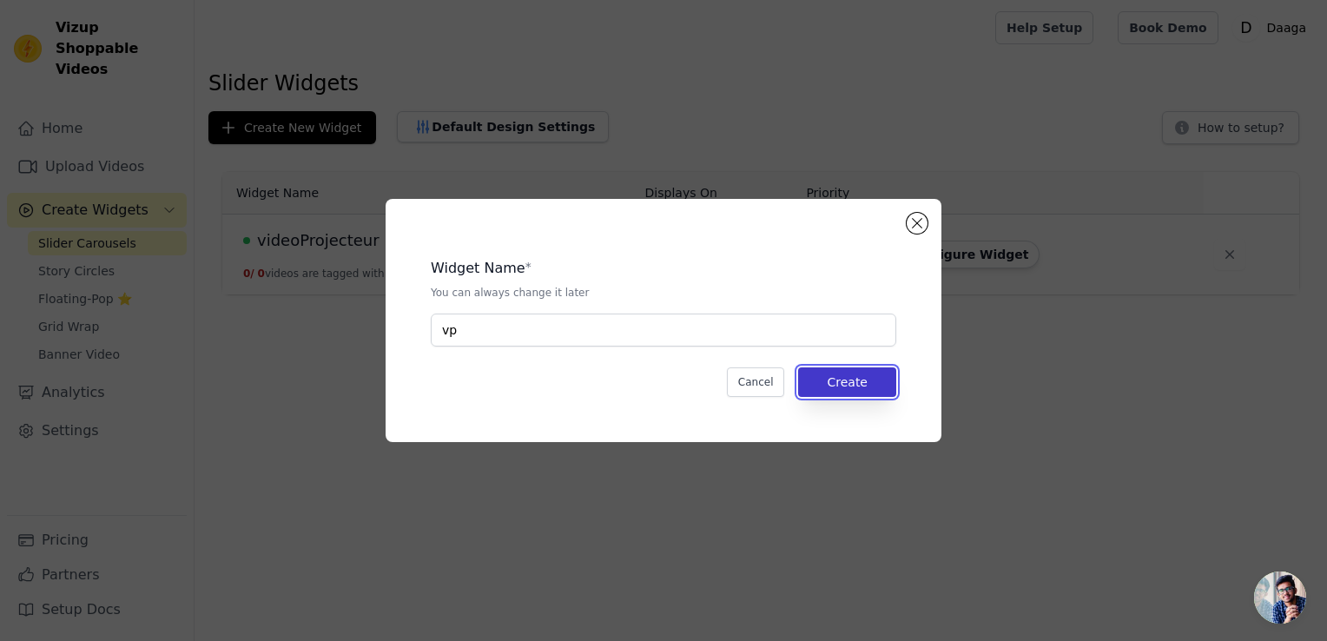
click at [844, 384] on button "Create" at bounding box center [847, 382] width 98 height 30
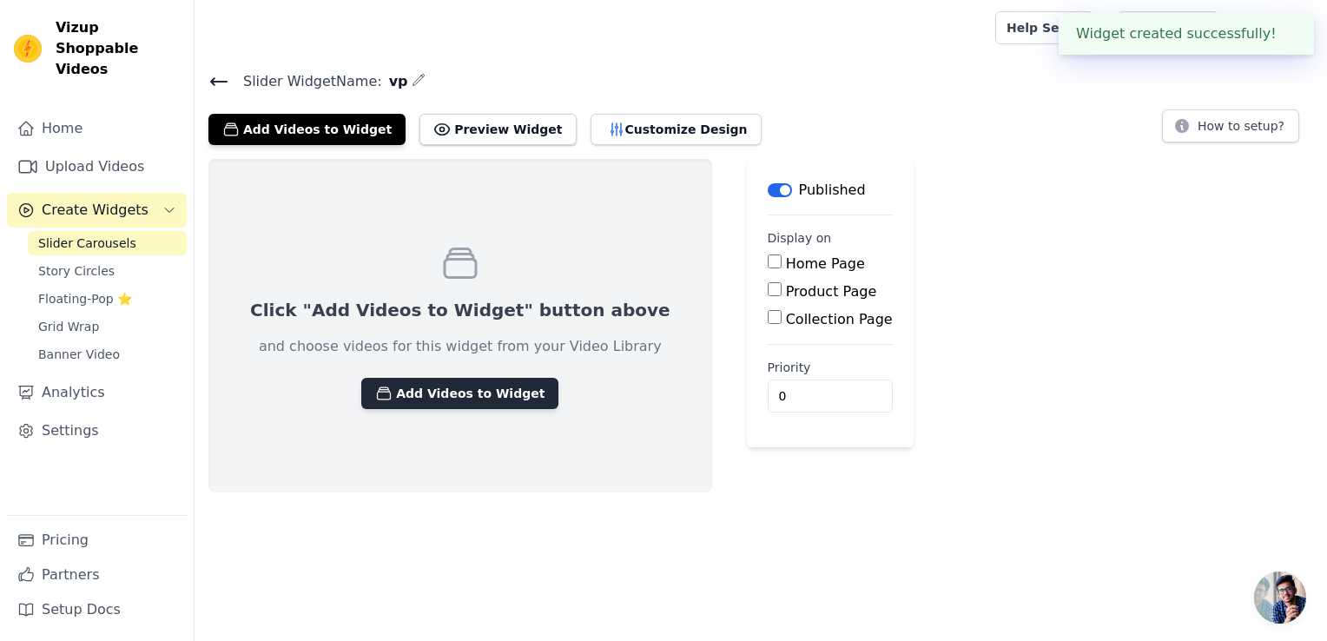
click at [423, 394] on button "Add Videos to Widget" at bounding box center [459, 393] width 197 height 31
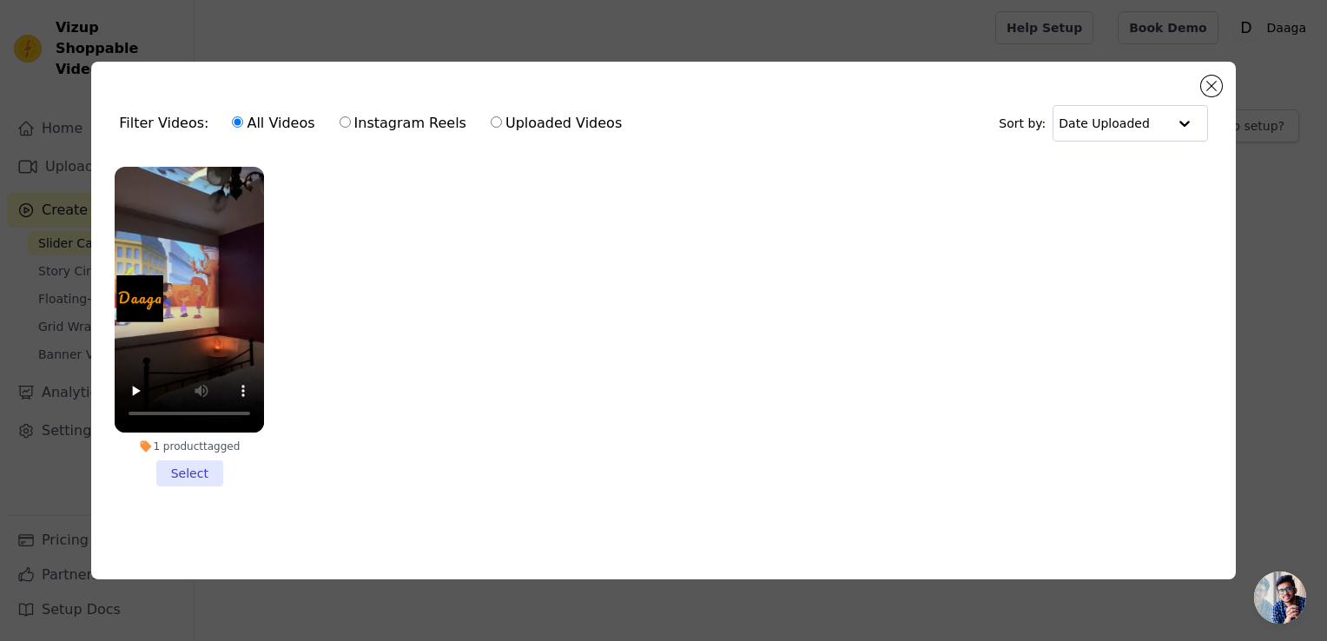
click at [351, 123] on label "Instagram Reels" at bounding box center [403, 123] width 129 height 23
click at [351, 123] on input "Instagram Reels" at bounding box center [345, 121] width 11 height 11
radio input "true"
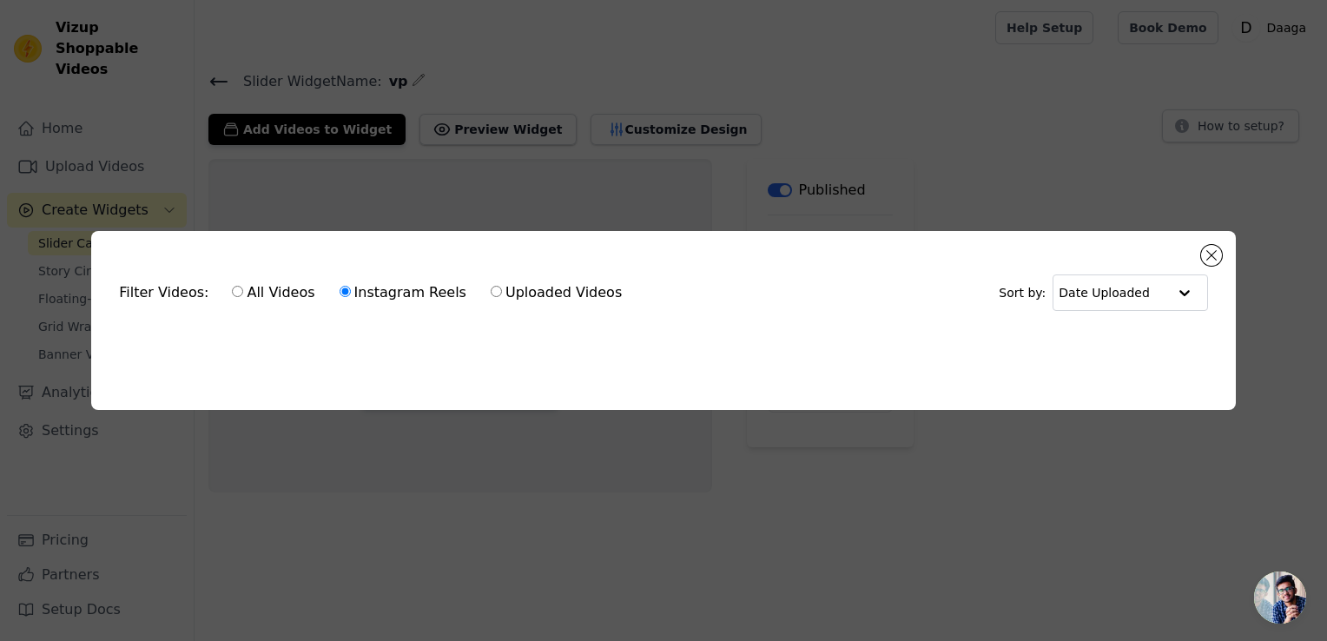
click at [491, 286] on input "Uploaded Videos" at bounding box center [496, 291] width 11 height 11
radio input "true"
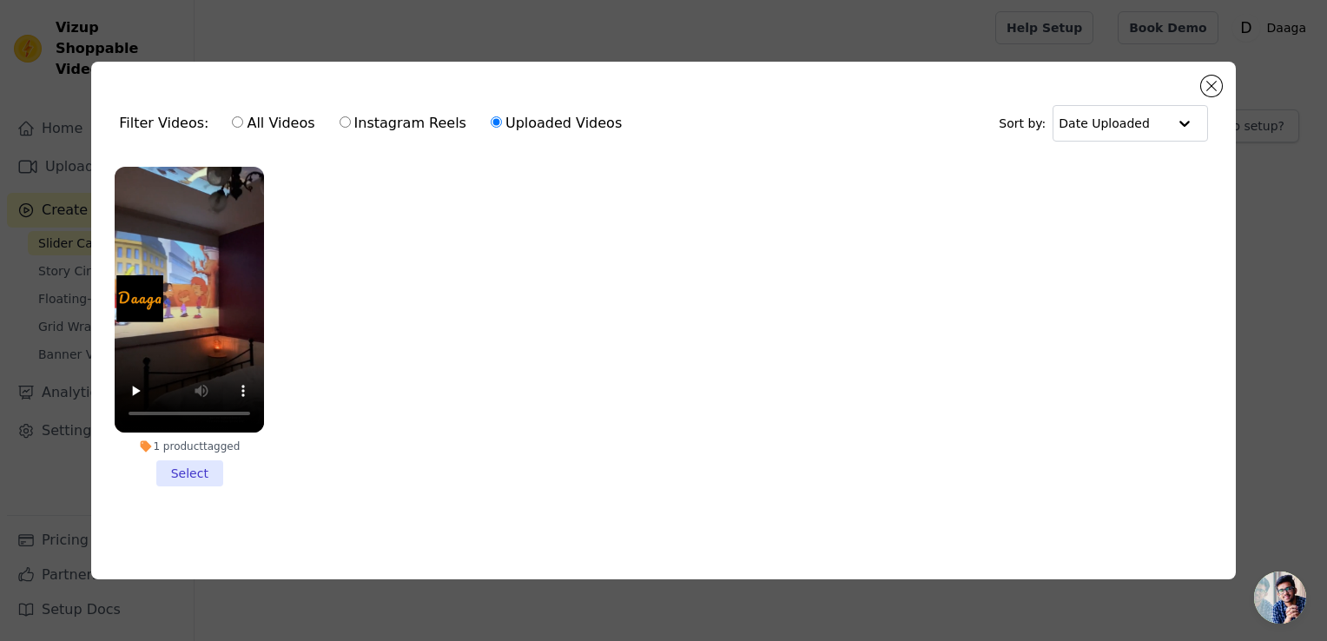
click at [179, 460] on li "1 product tagged Select" at bounding box center [189, 327] width 149 height 320
click at [0, 0] on input "1 product tagged Select" at bounding box center [0, 0] width 0 height 0
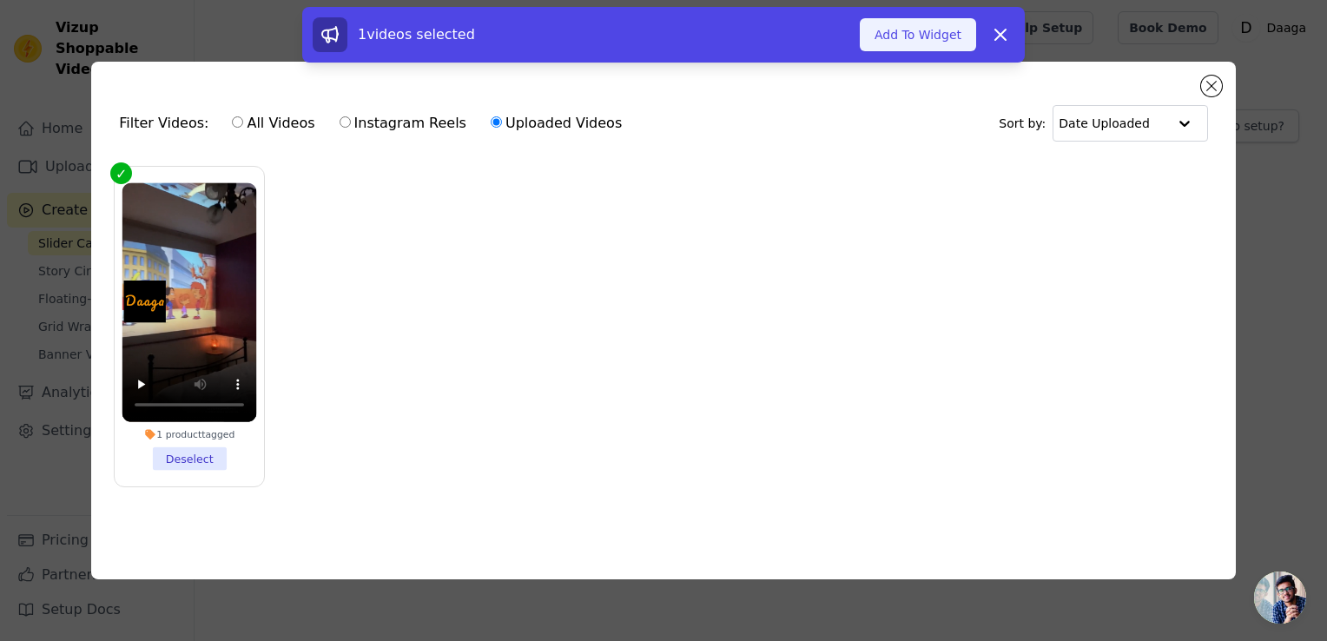
click at [931, 34] on button "Add To Widget" at bounding box center [918, 34] width 116 height 33
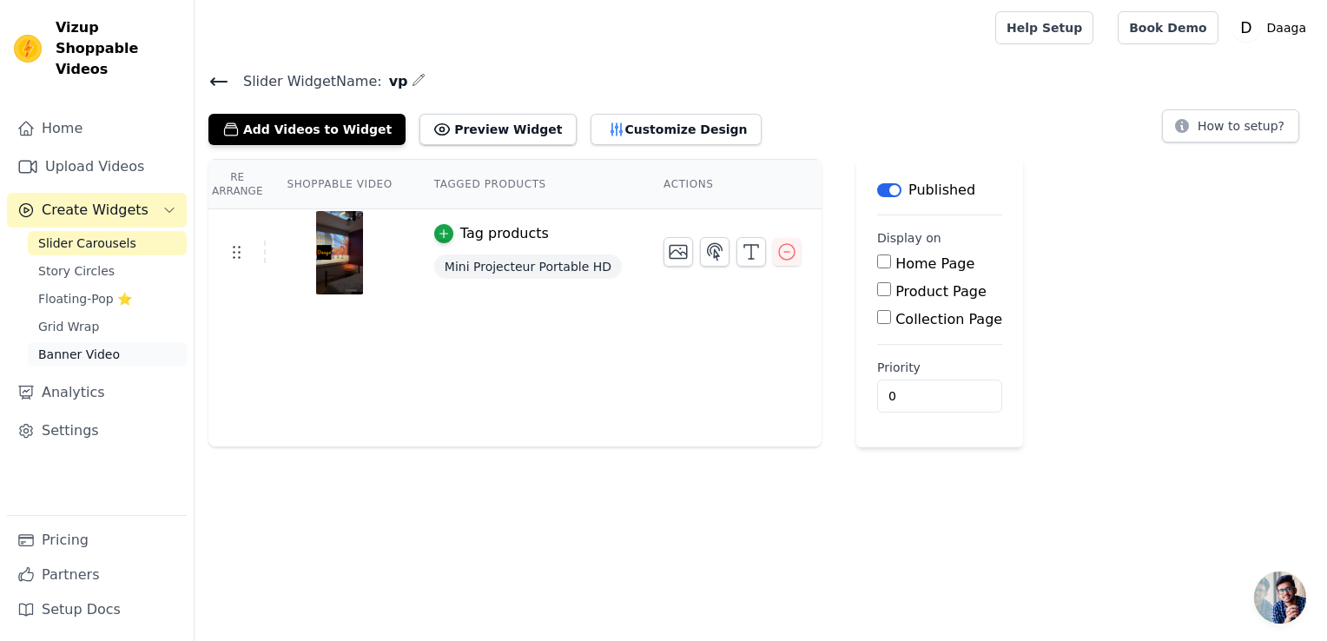
click at [84, 346] on span "Banner Video" at bounding box center [79, 354] width 82 height 17
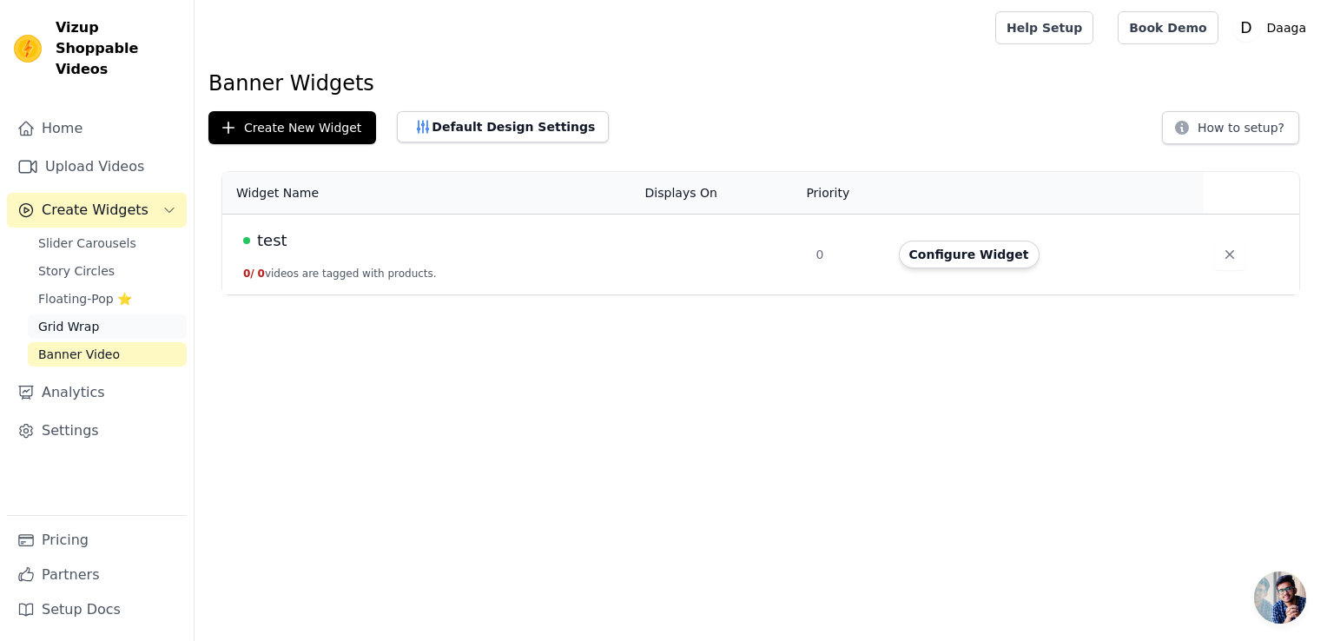
click at [89, 318] on span "Grid Wrap" at bounding box center [68, 326] width 61 height 17
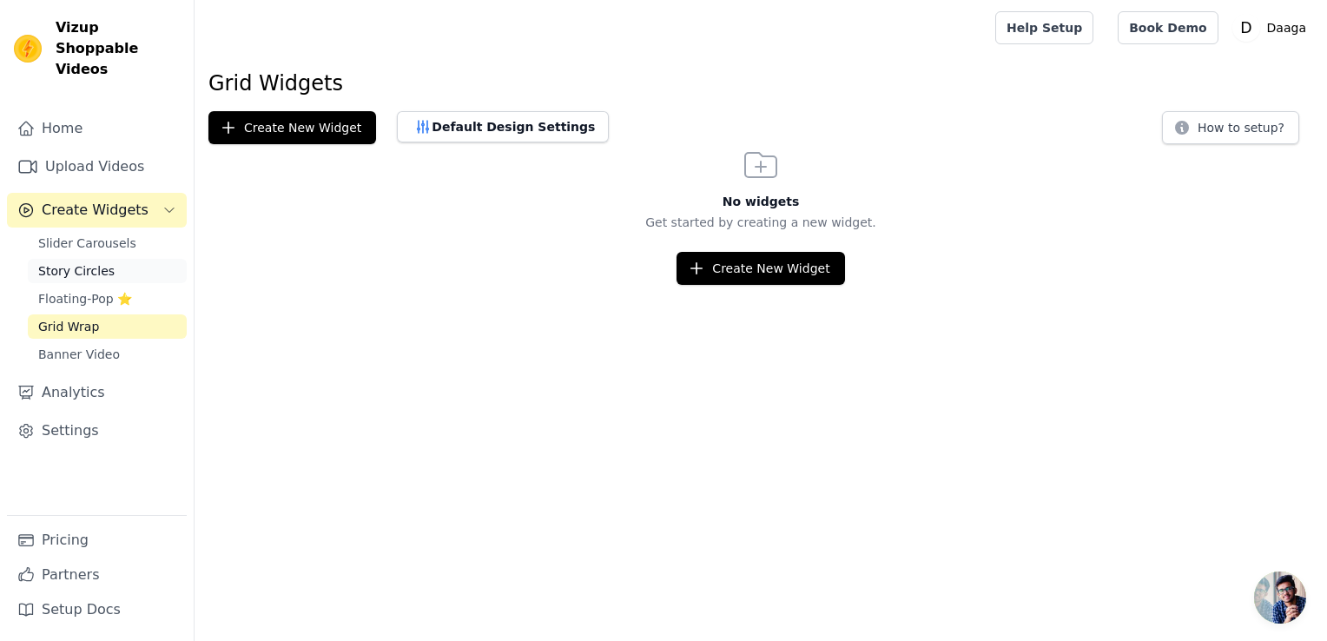
click at [83, 259] on link "Story Circles" at bounding box center [107, 271] width 159 height 24
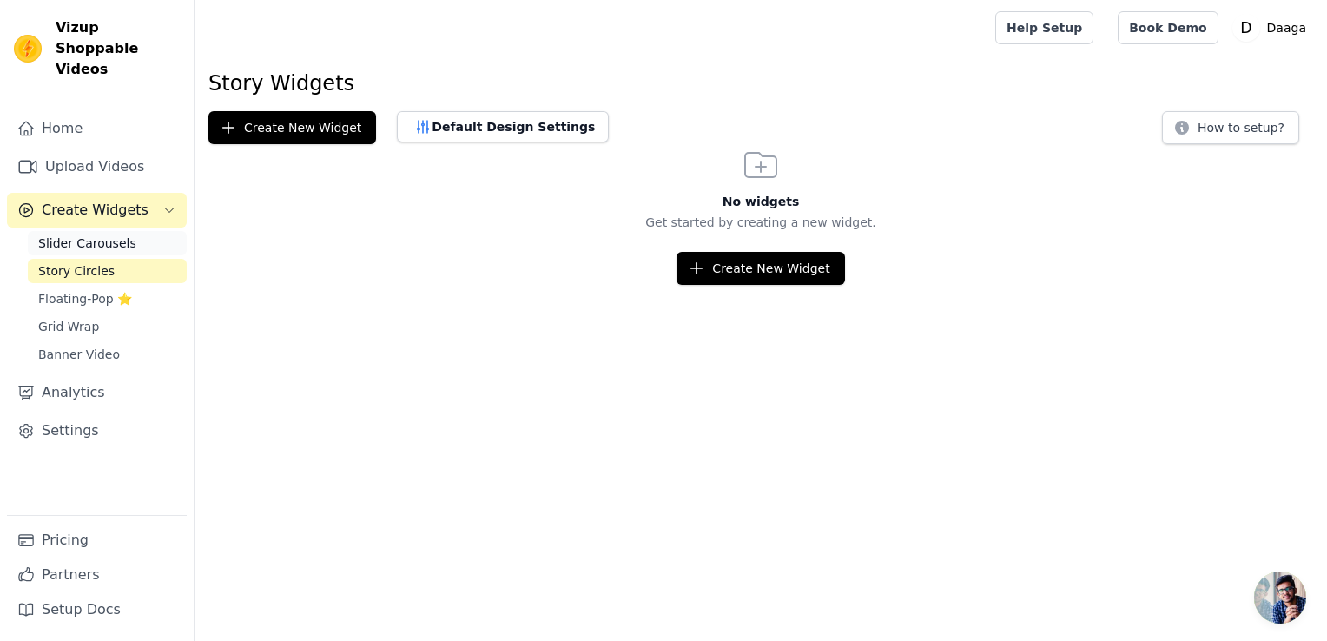
click at [72, 235] on span "Slider Carousels" at bounding box center [87, 243] width 98 height 17
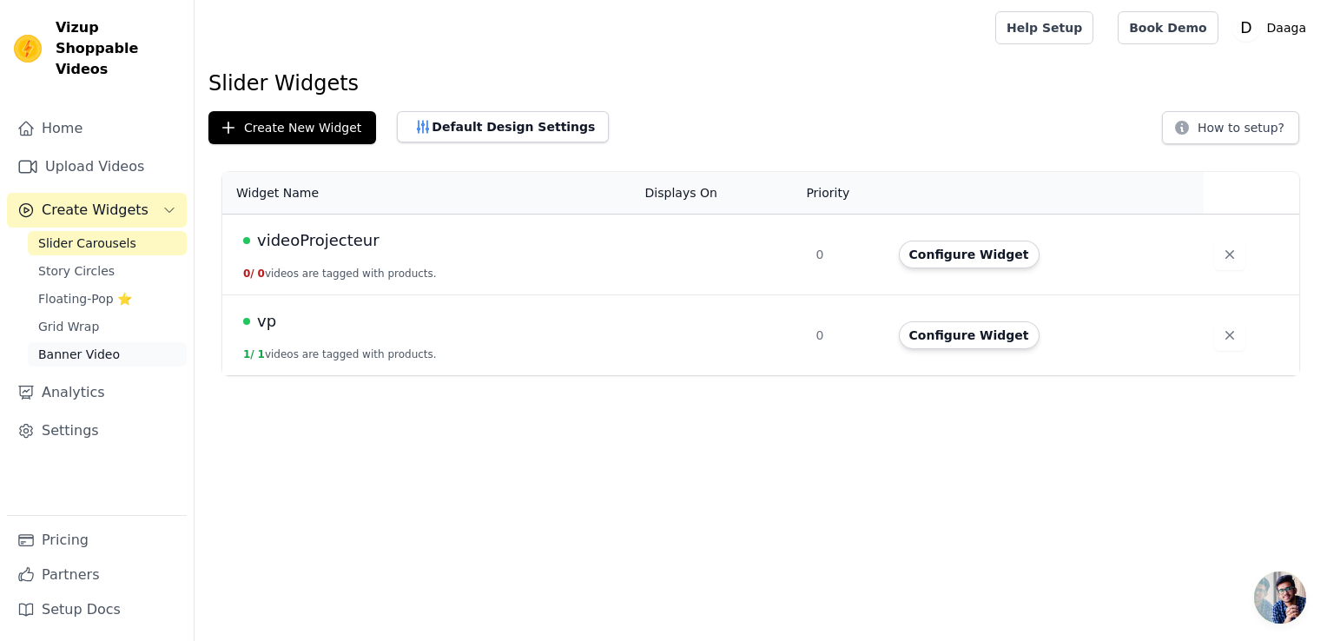
click at [71, 342] on link "Banner Video" at bounding box center [107, 354] width 159 height 24
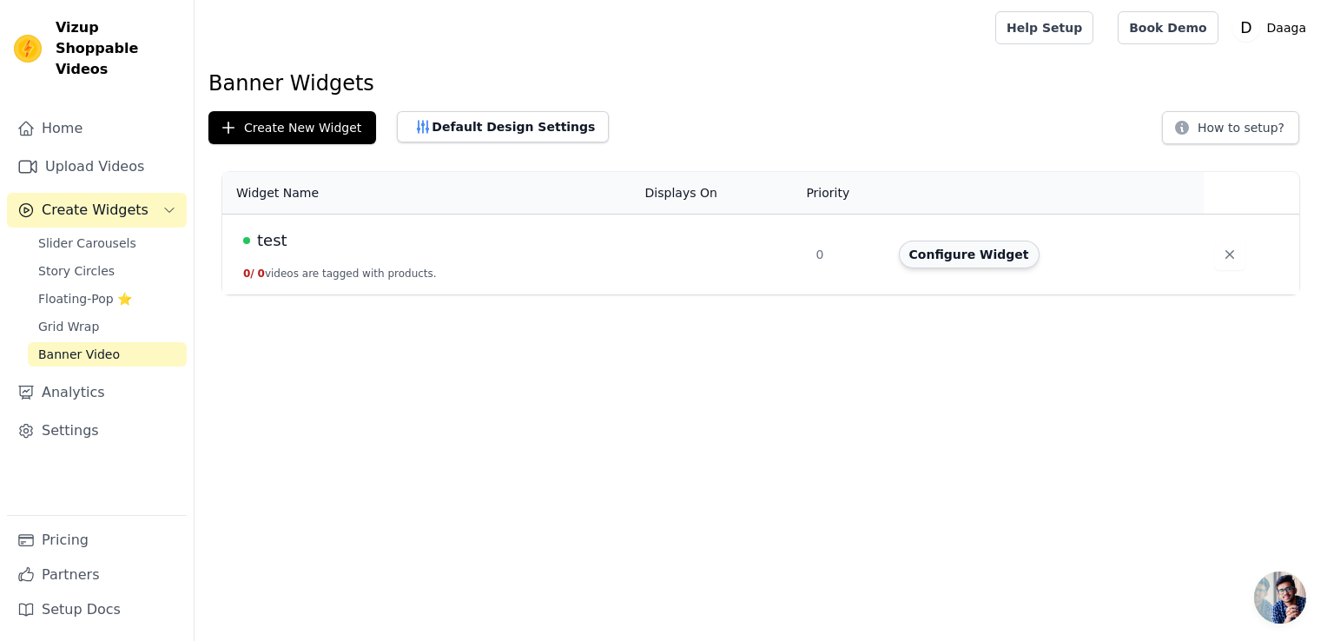
click at [990, 259] on button "Configure Widget" at bounding box center [969, 255] width 141 height 28
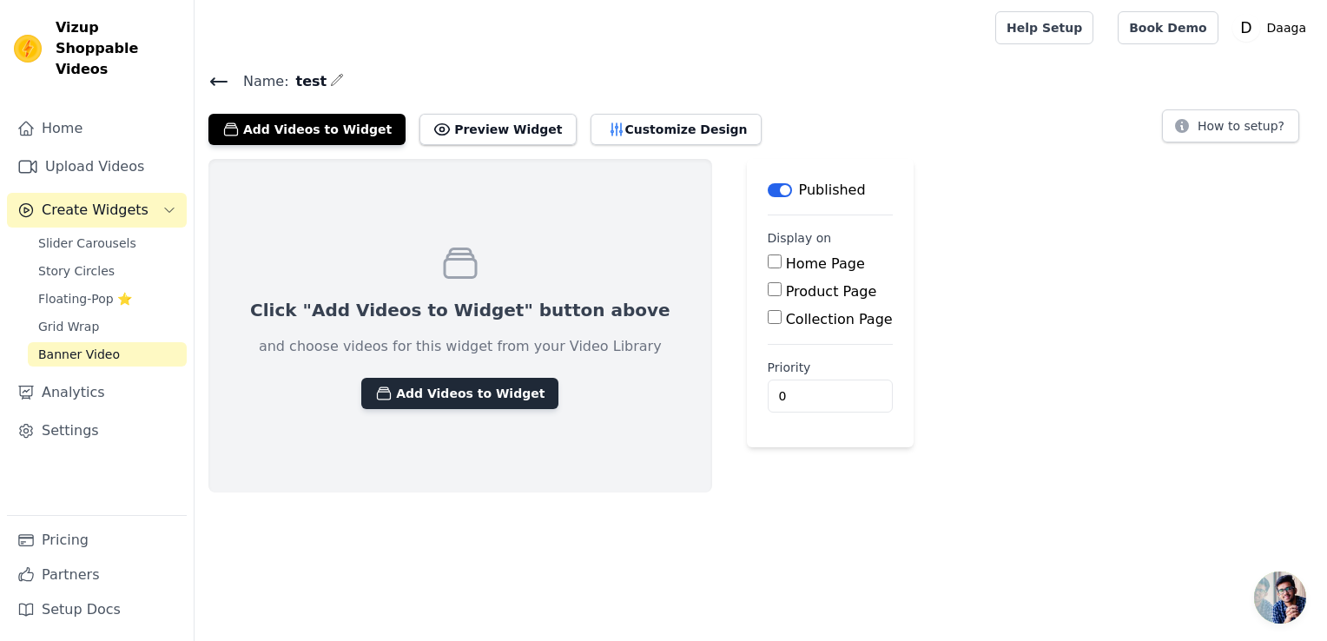
click at [462, 388] on button "Add Videos to Widget" at bounding box center [459, 393] width 197 height 31
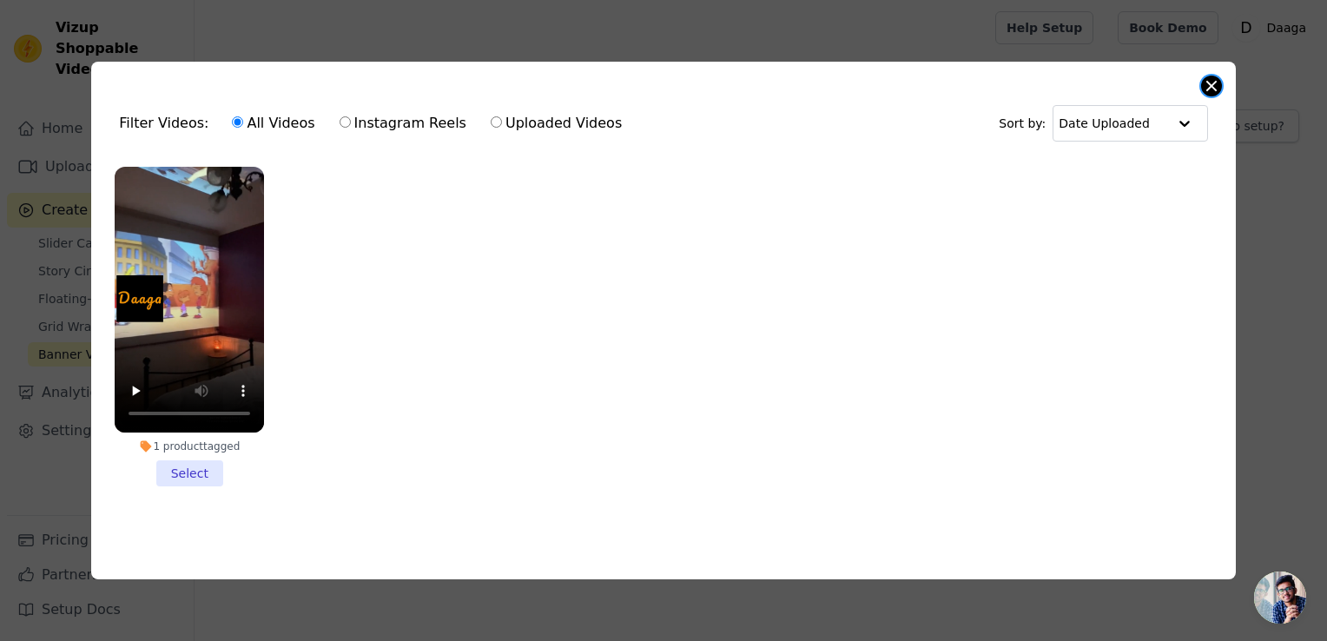
click at [1216, 82] on button "Close modal" at bounding box center [1211, 86] width 21 height 21
